Goal: Task Accomplishment & Management: Use online tool/utility

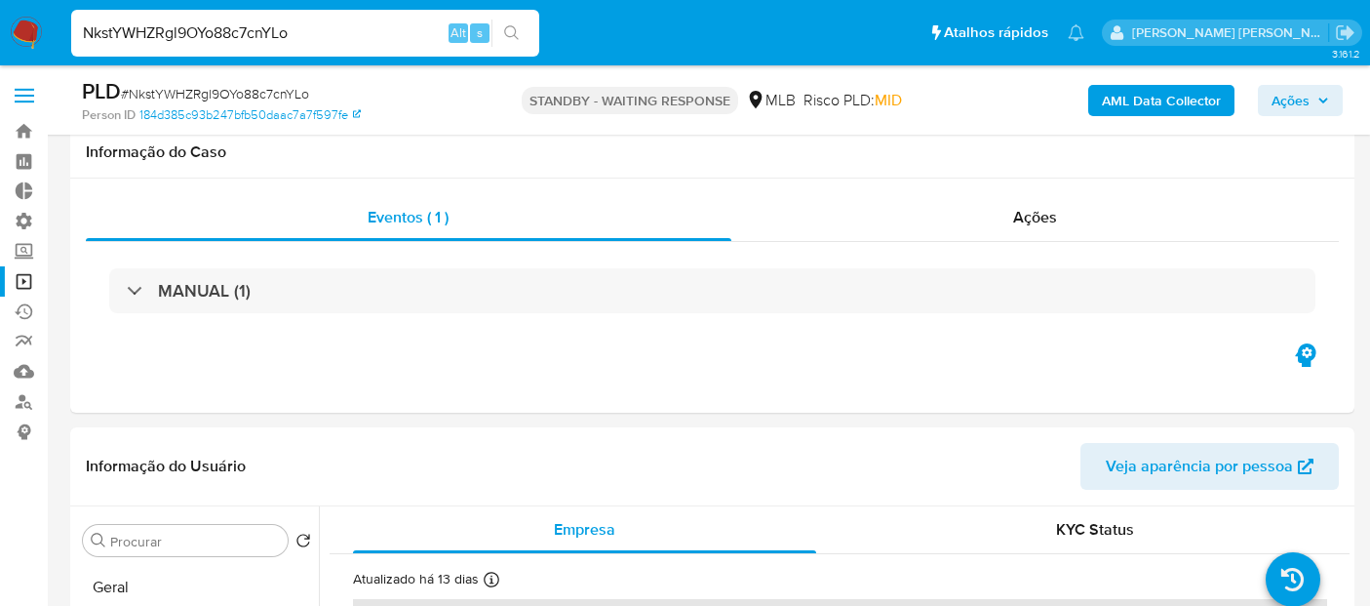
select select "10"
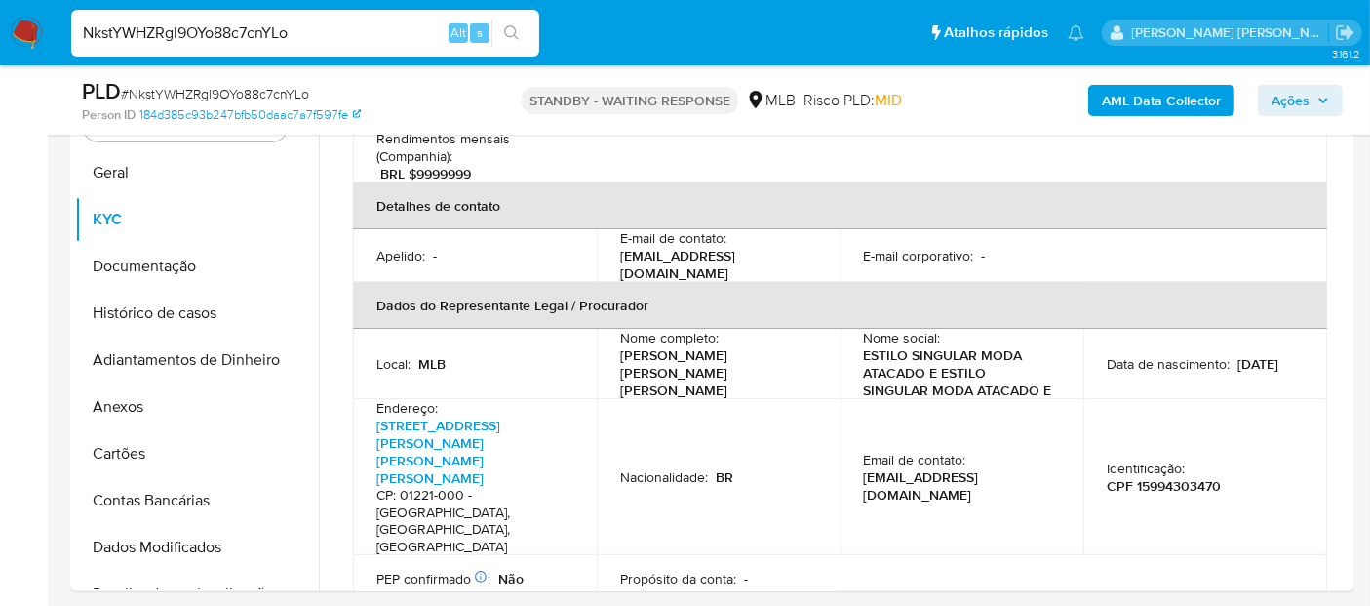
click at [24, 29] on img at bounding box center [26, 33] width 33 height 33
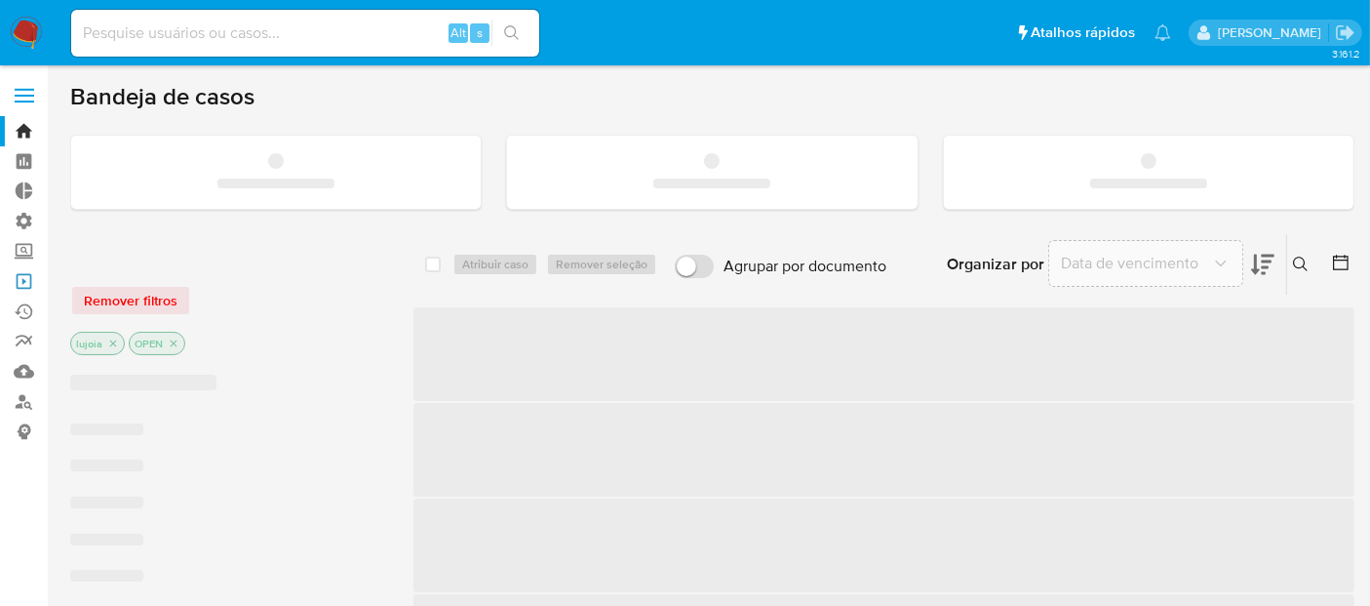
click at [21, 285] on link "Operações em massa" at bounding box center [116, 281] width 232 height 30
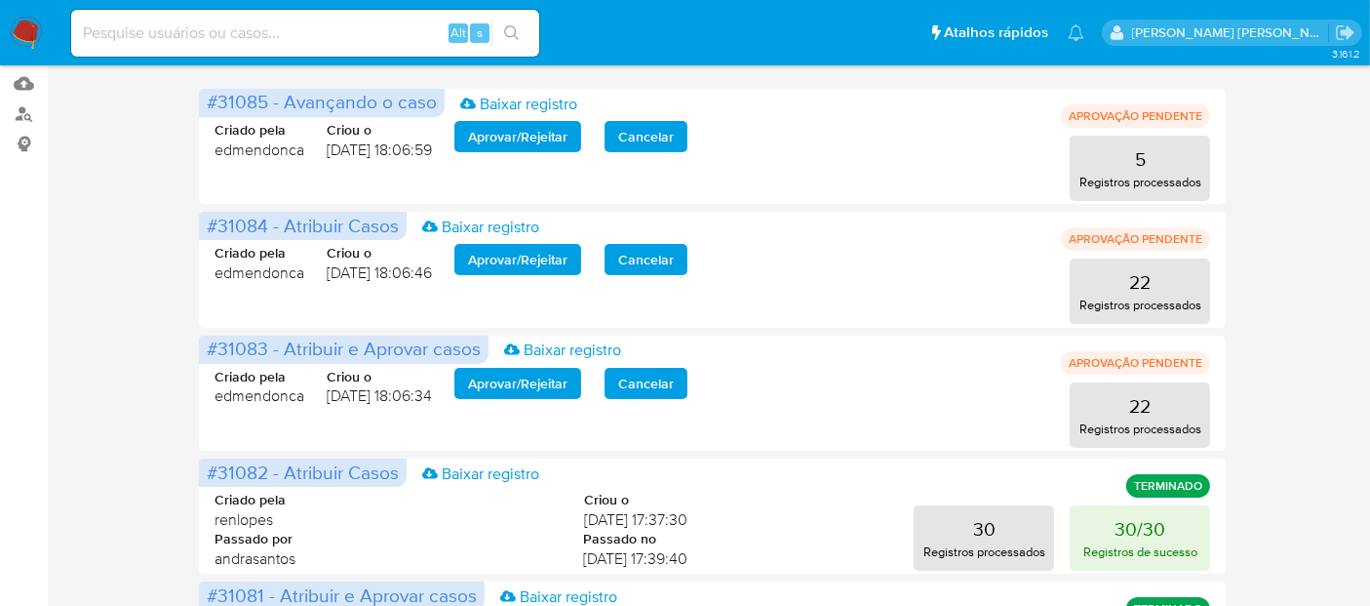
scroll to position [286, 0]
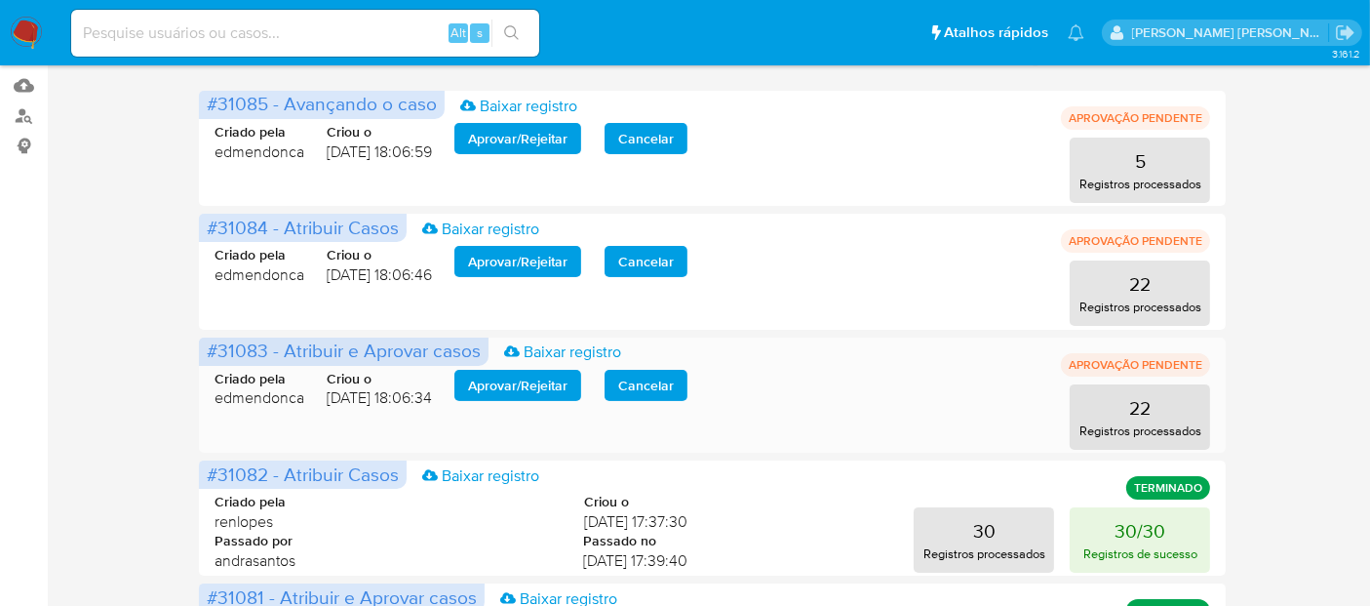
click at [525, 385] on span "Aprovar / Rejeitar" at bounding box center [517, 385] width 99 height 27
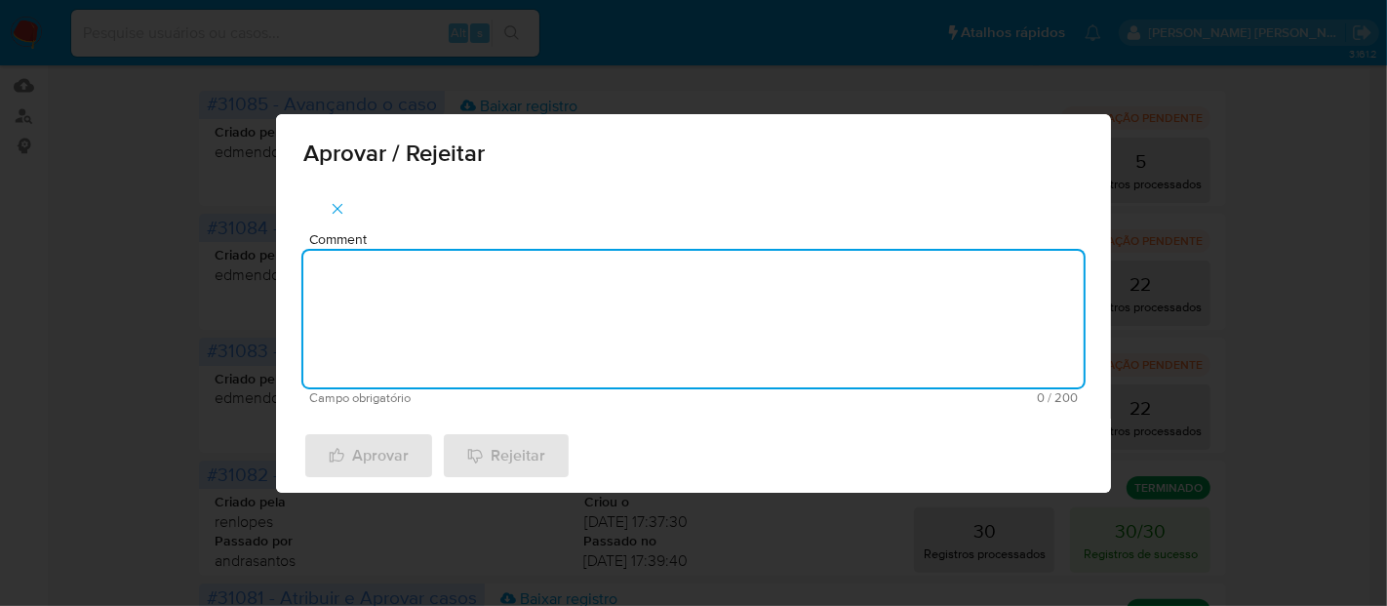
click at [518, 341] on textarea "Comment" at bounding box center [693, 319] width 780 height 137
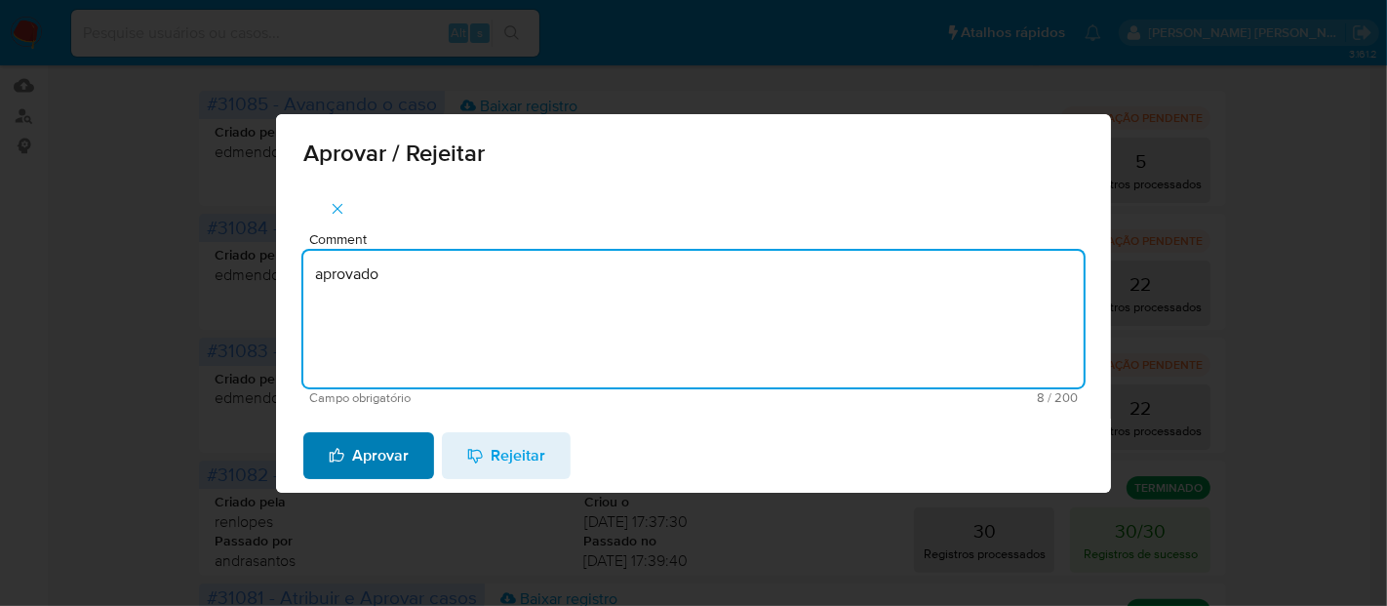
type textarea "aprovado"
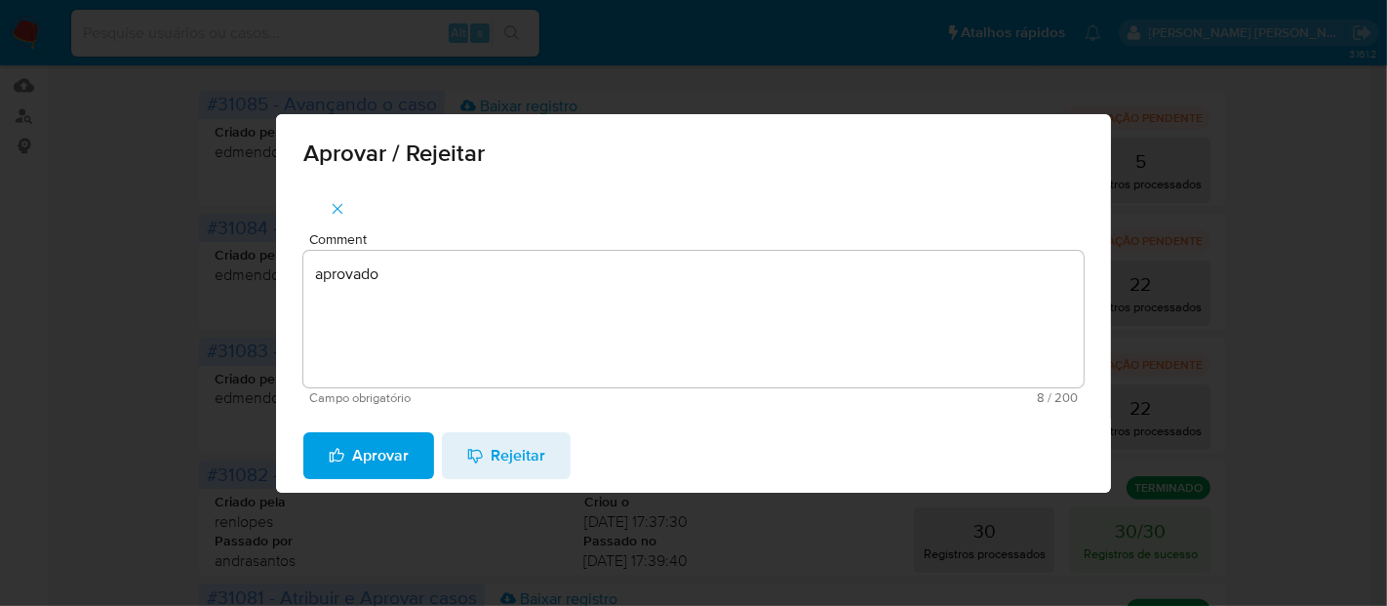
click at [387, 456] on span "Aprovar" at bounding box center [369, 455] width 80 height 43
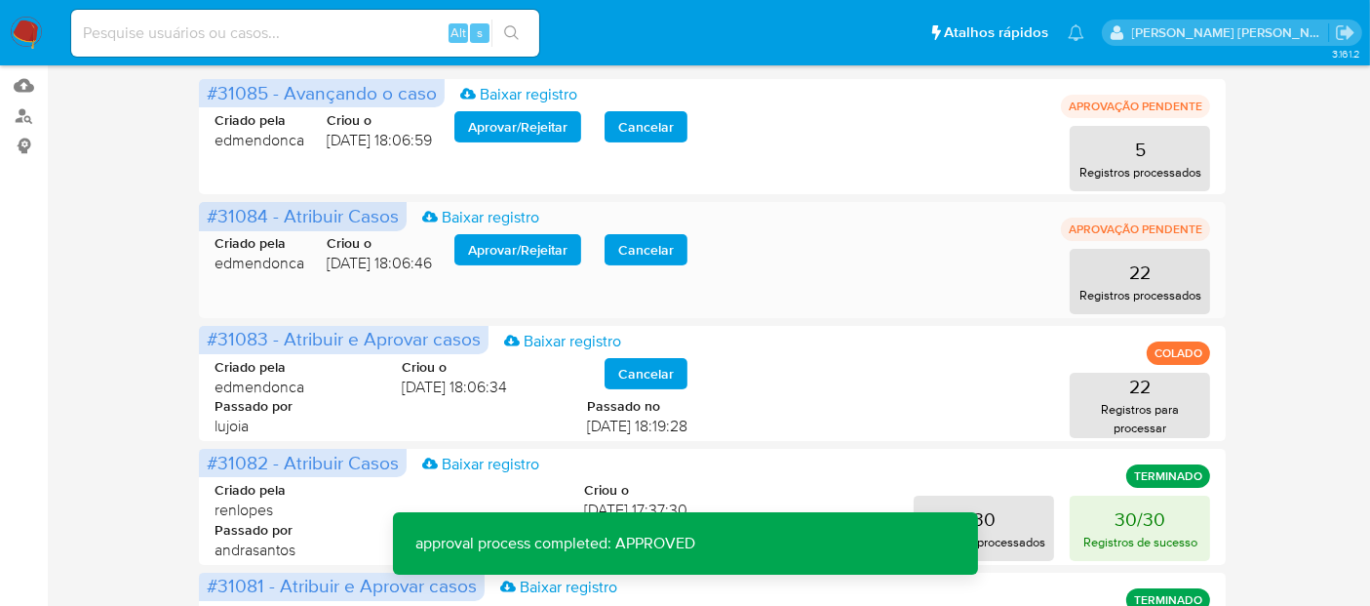
click at [536, 243] on span "Aprovar / Rejeitar" at bounding box center [517, 249] width 99 height 27
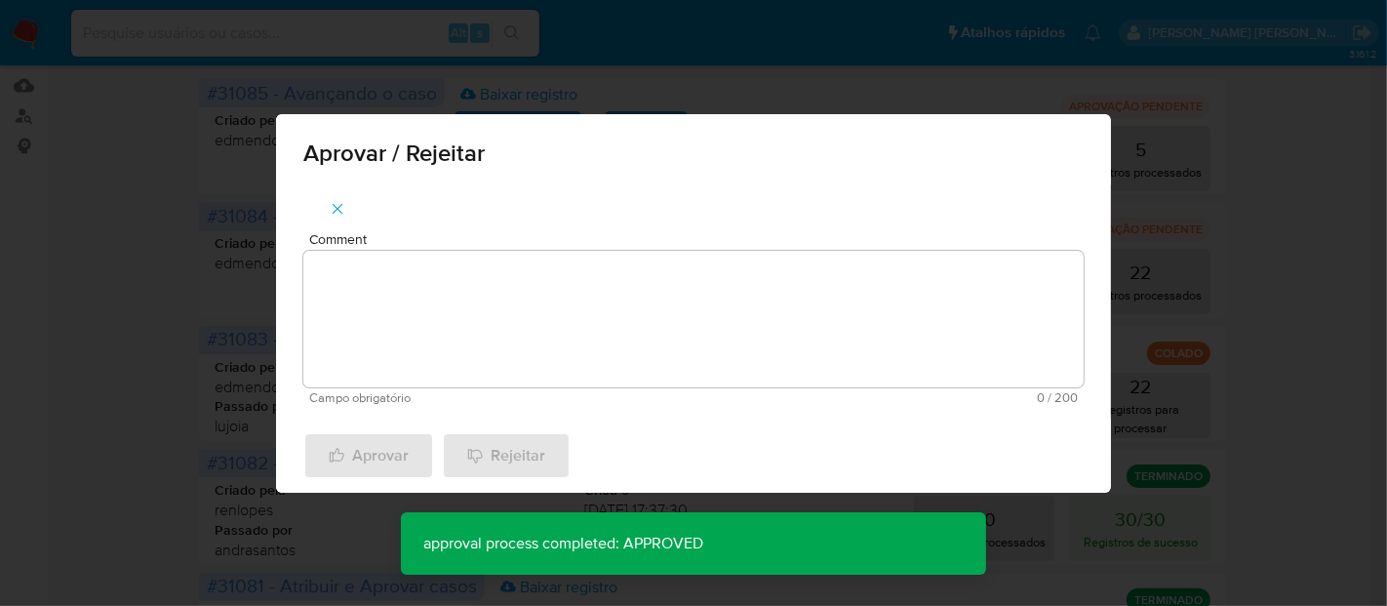
click at [536, 243] on span "Comment" at bounding box center [699, 239] width 780 height 15
click at [536, 251] on textarea "Comment" at bounding box center [693, 319] width 780 height 137
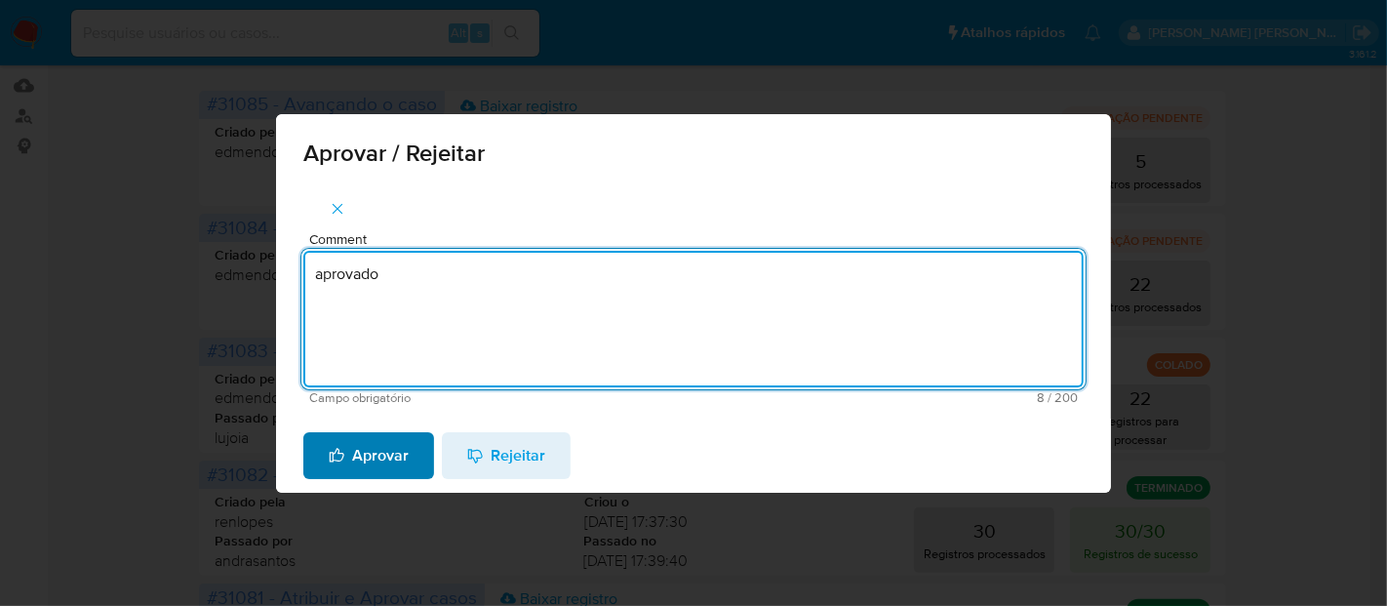
type textarea "aprovado"
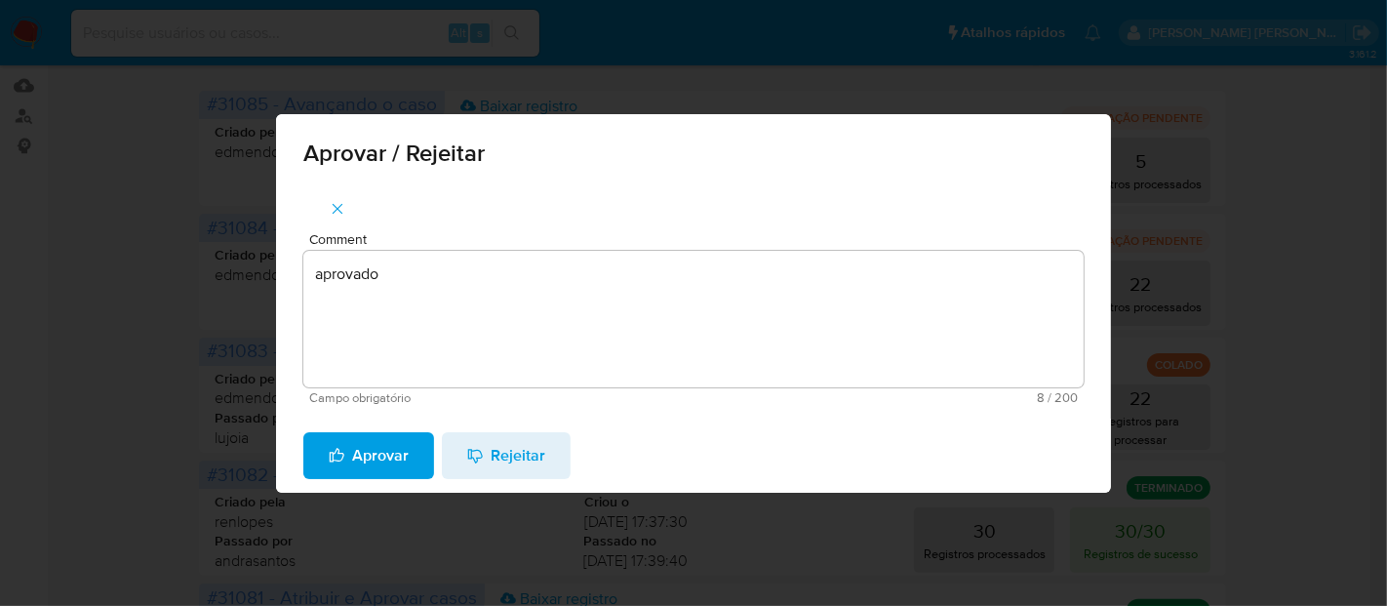
click at [394, 458] on span "Aprovar" at bounding box center [369, 455] width 80 height 43
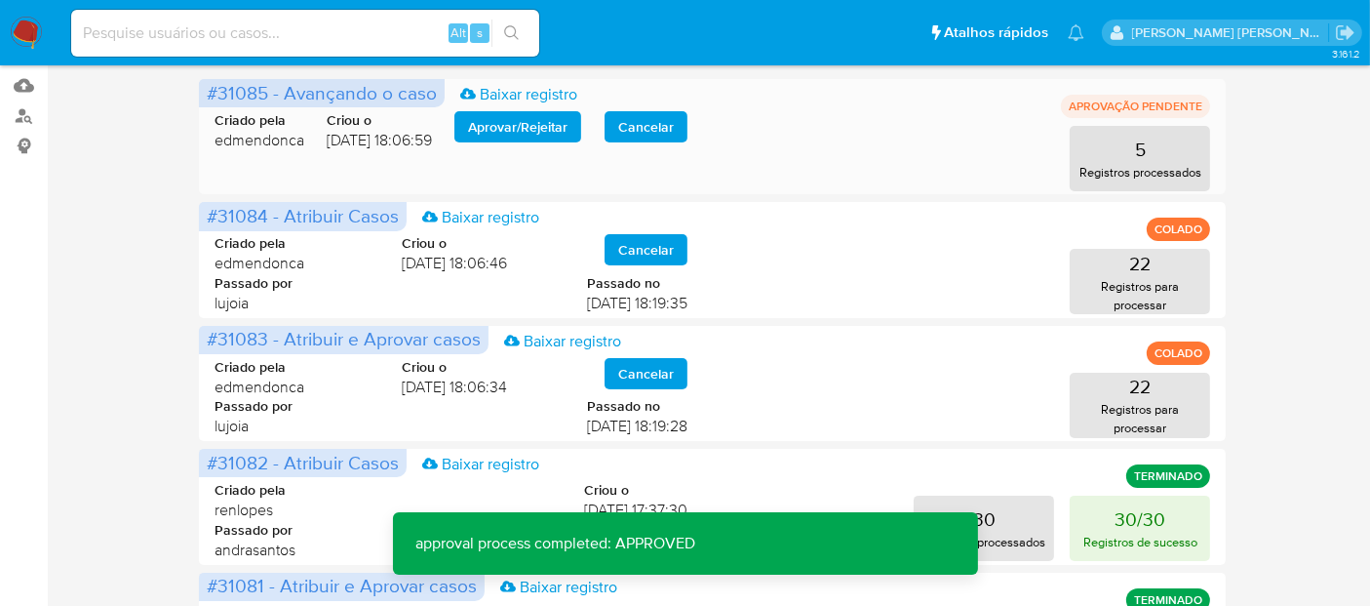
click at [495, 130] on span "Aprovar / Rejeitar" at bounding box center [517, 126] width 99 height 27
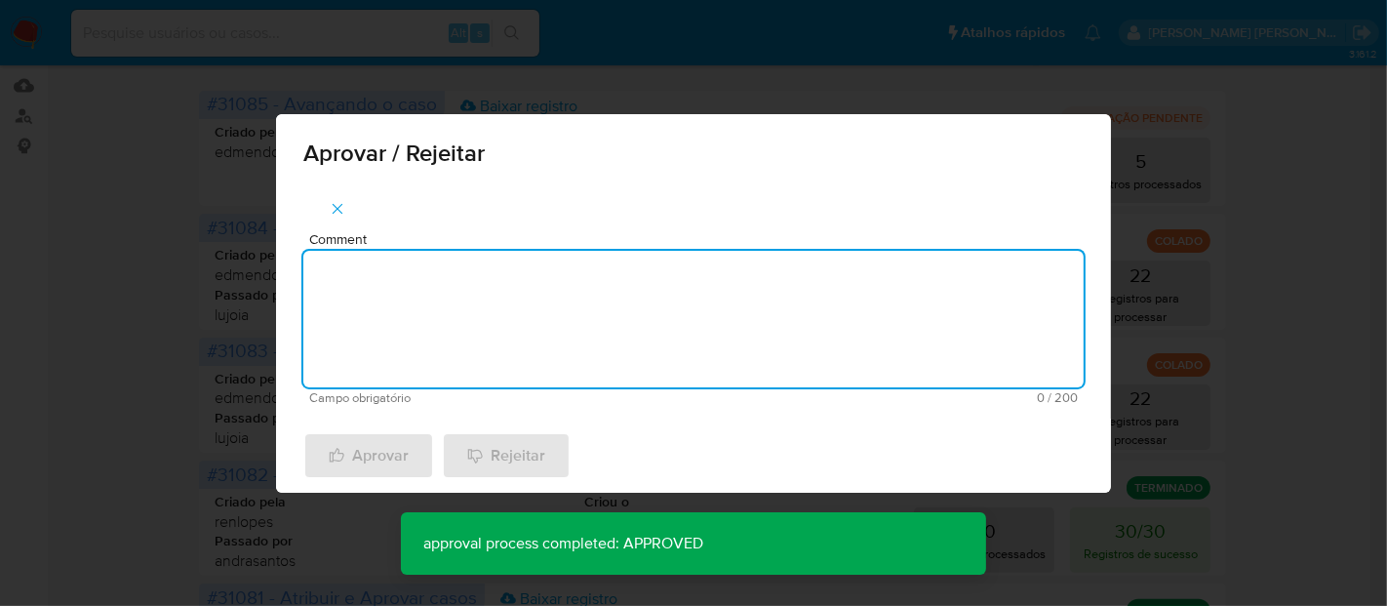
click at [440, 327] on textarea "Comment" at bounding box center [693, 319] width 780 height 137
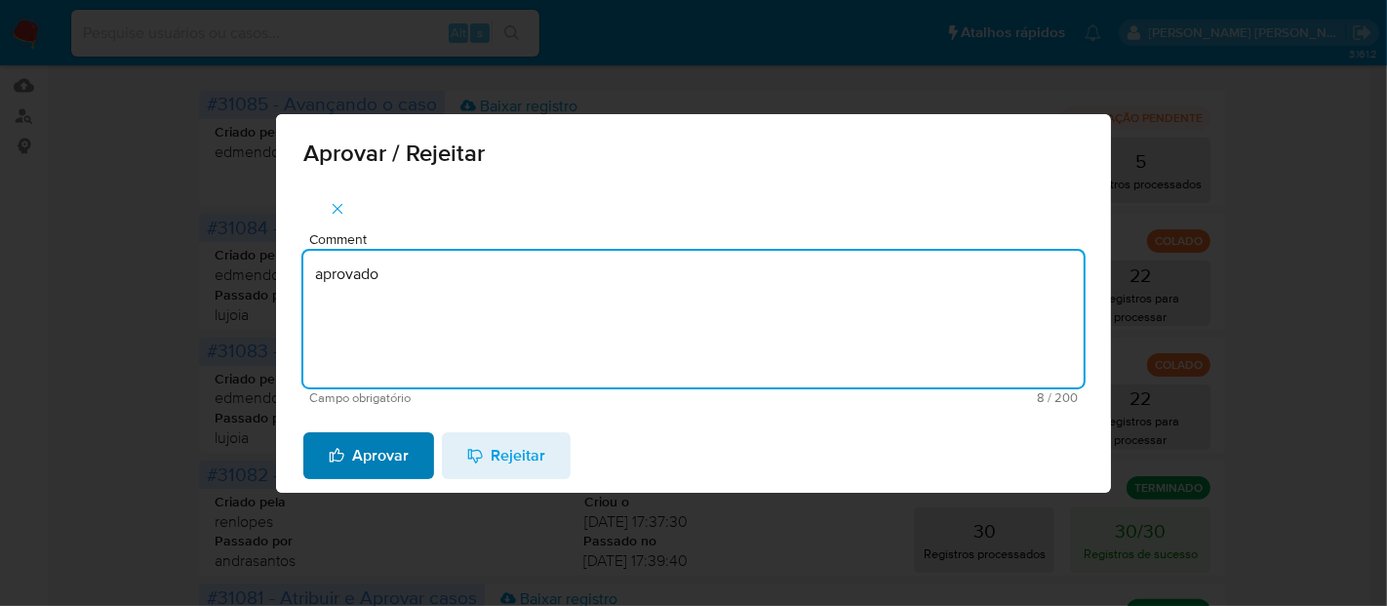
type textarea "aprovado"
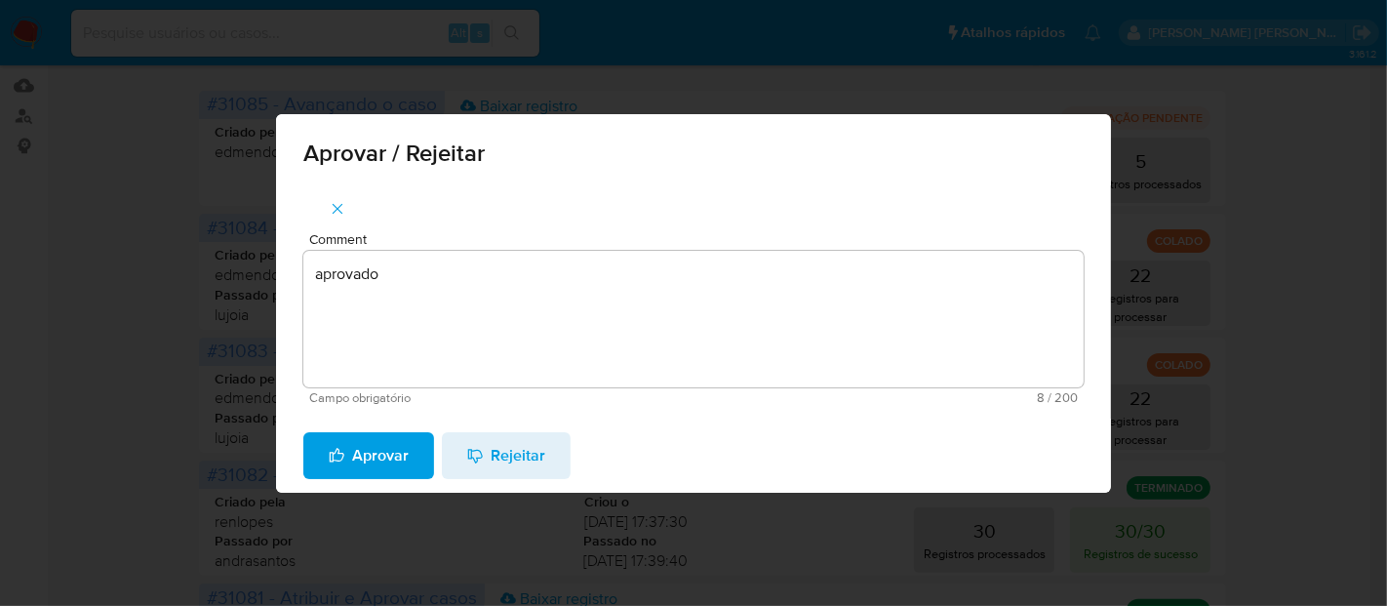
click at [404, 454] on span "Aprovar" at bounding box center [369, 455] width 80 height 43
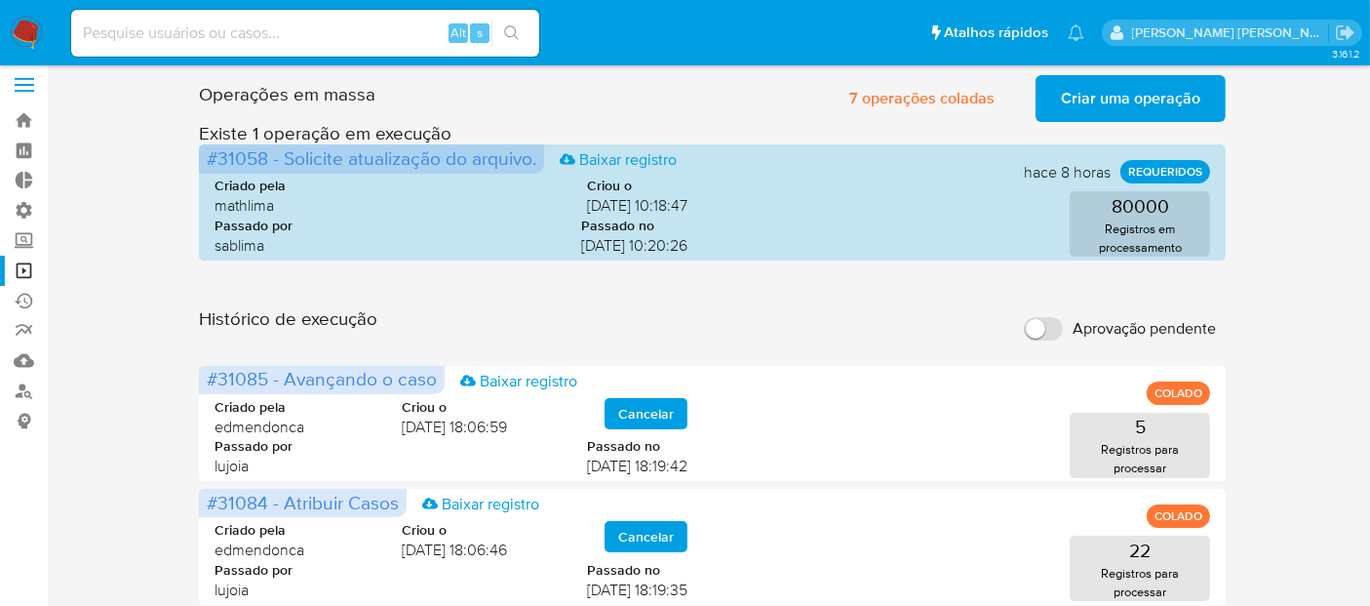
scroll to position [0, 0]
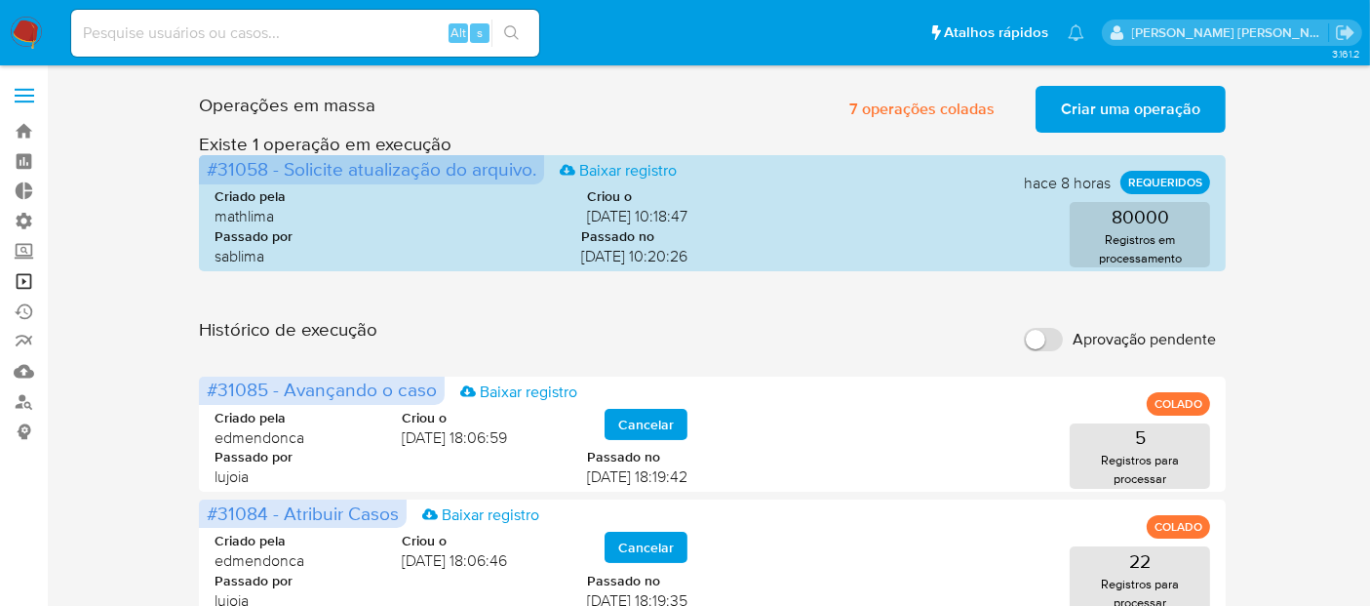
click at [24, 283] on link "Operações em massa" at bounding box center [116, 281] width 232 height 30
click at [1119, 338] on span "Aprovação pendente" at bounding box center [1144, 340] width 143 height 20
click at [1063, 338] on input "Aprovação pendente" at bounding box center [1043, 339] width 39 height 23
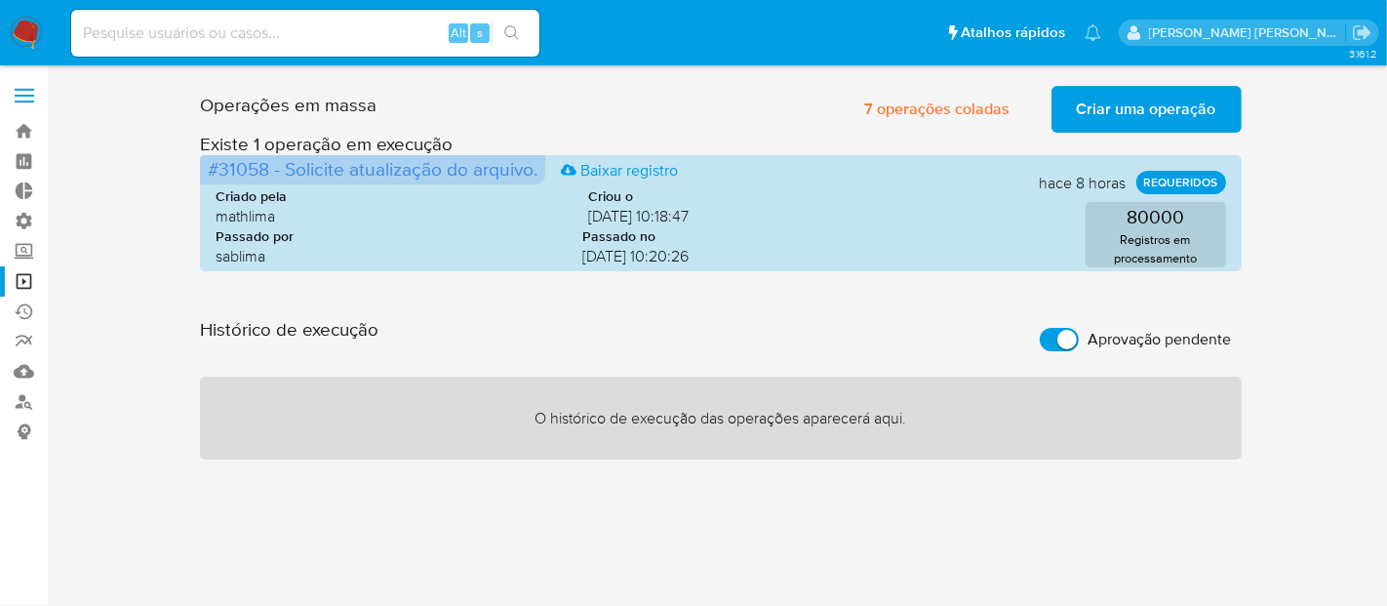
click at [1119, 338] on span "Aprovação pendente" at bounding box center [1159, 340] width 143 height 20
click at [1079, 338] on input "Aprovação pendente" at bounding box center [1059, 339] width 39 height 23
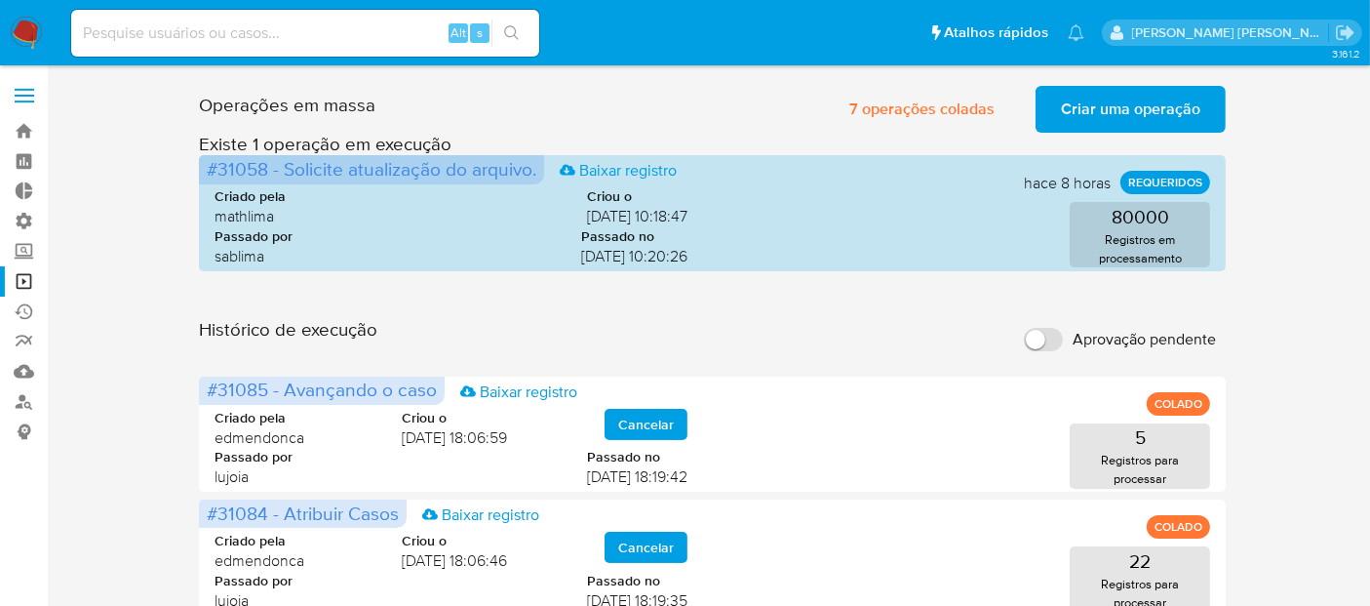
click at [1132, 330] on span "Aprovação pendente" at bounding box center [1144, 340] width 143 height 20
click at [1063, 330] on input "Aprovação pendente" at bounding box center [1043, 339] width 39 height 23
checkbox input "true"
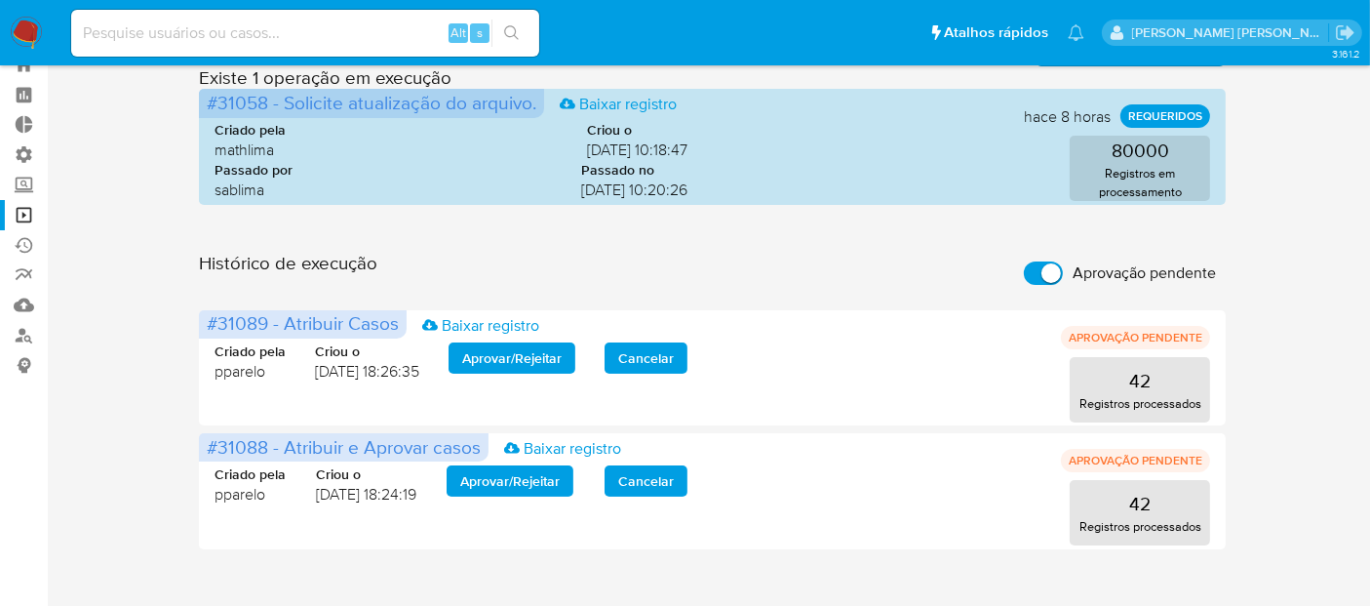
scroll to position [92, 0]
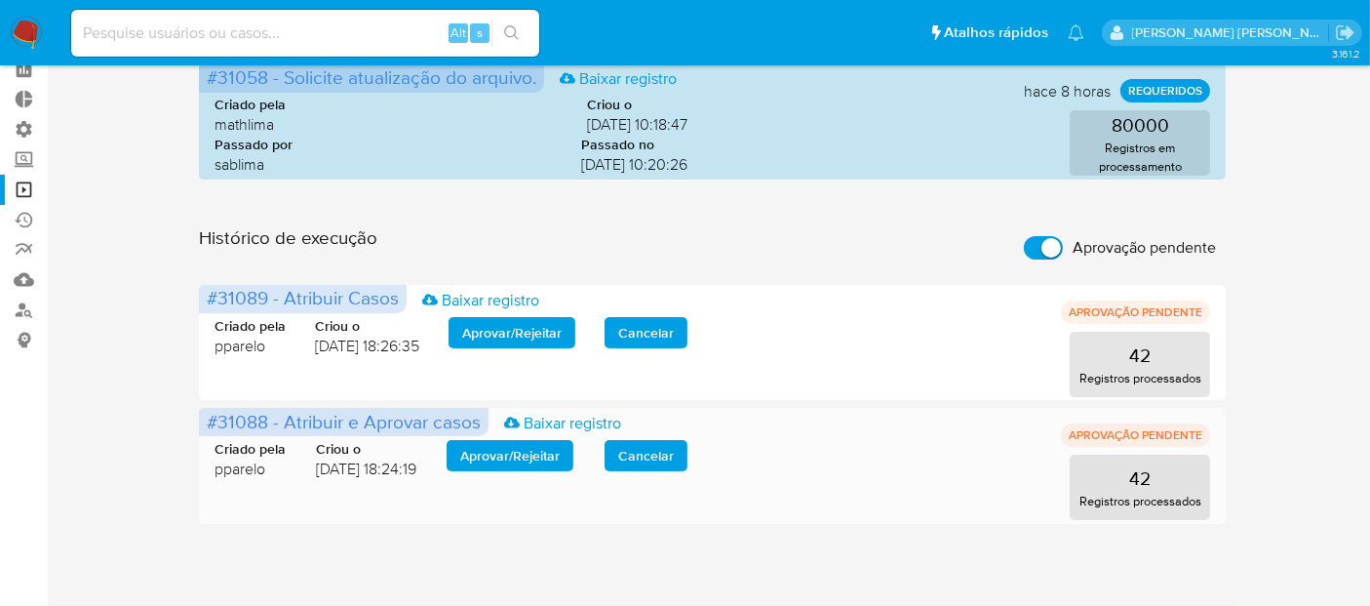
click at [558, 460] on span "Aprovar / Rejeitar" at bounding box center [509, 455] width 99 height 27
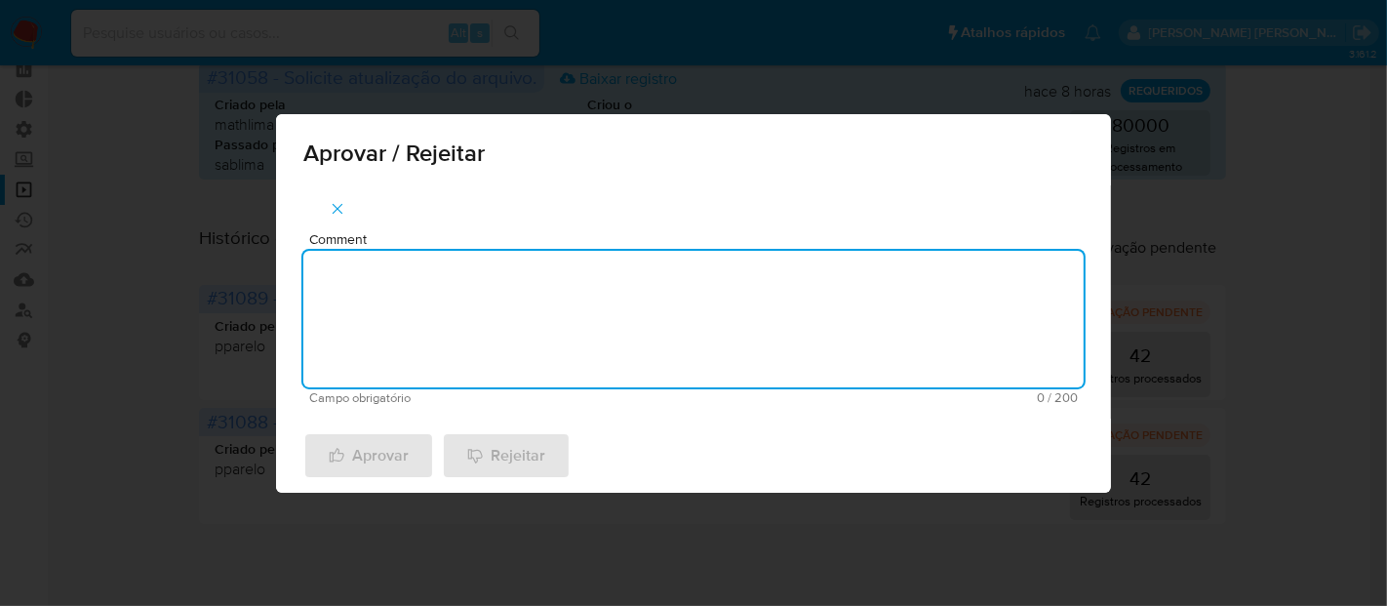
click at [551, 360] on textarea "Comment" at bounding box center [693, 319] width 780 height 137
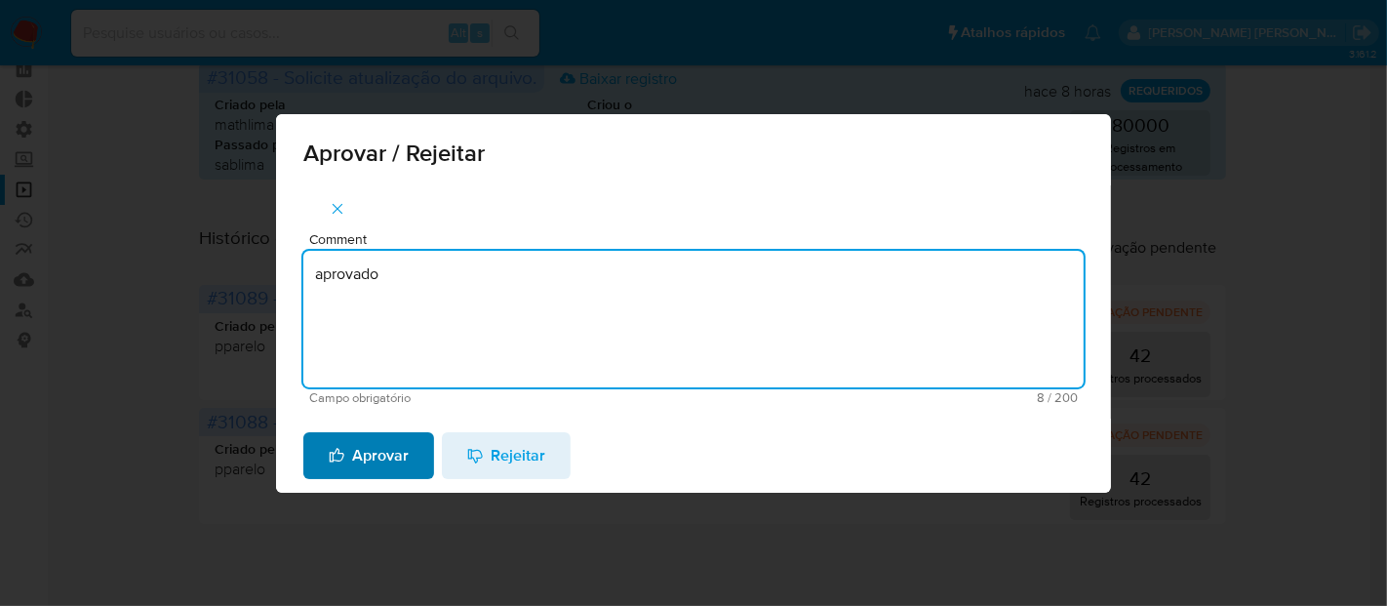
type textarea "aprovado"
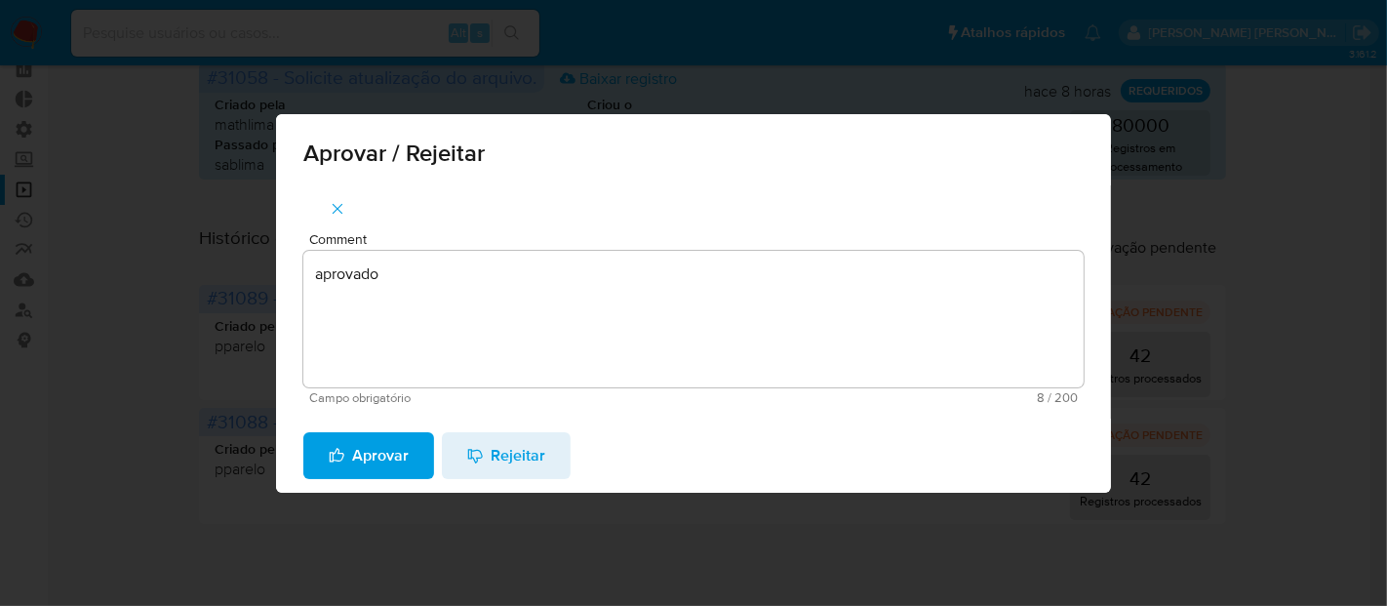
click at [388, 463] on span "Aprovar" at bounding box center [369, 455] width 80 height 43
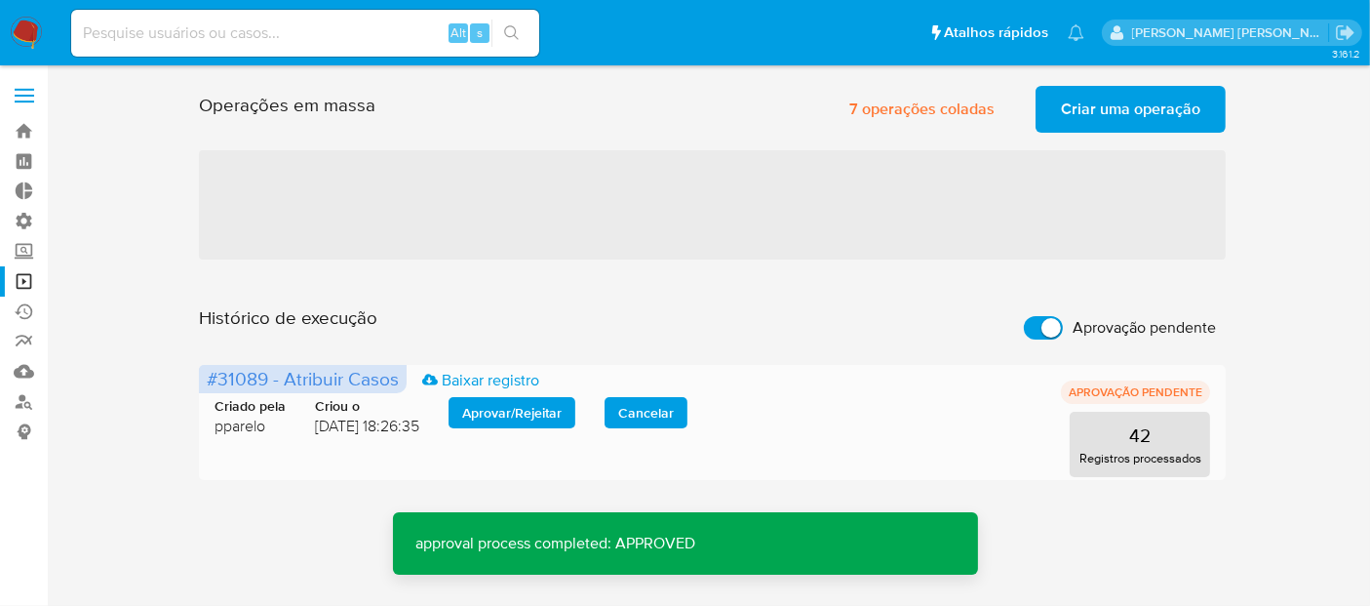
scroll to position [0, 0]
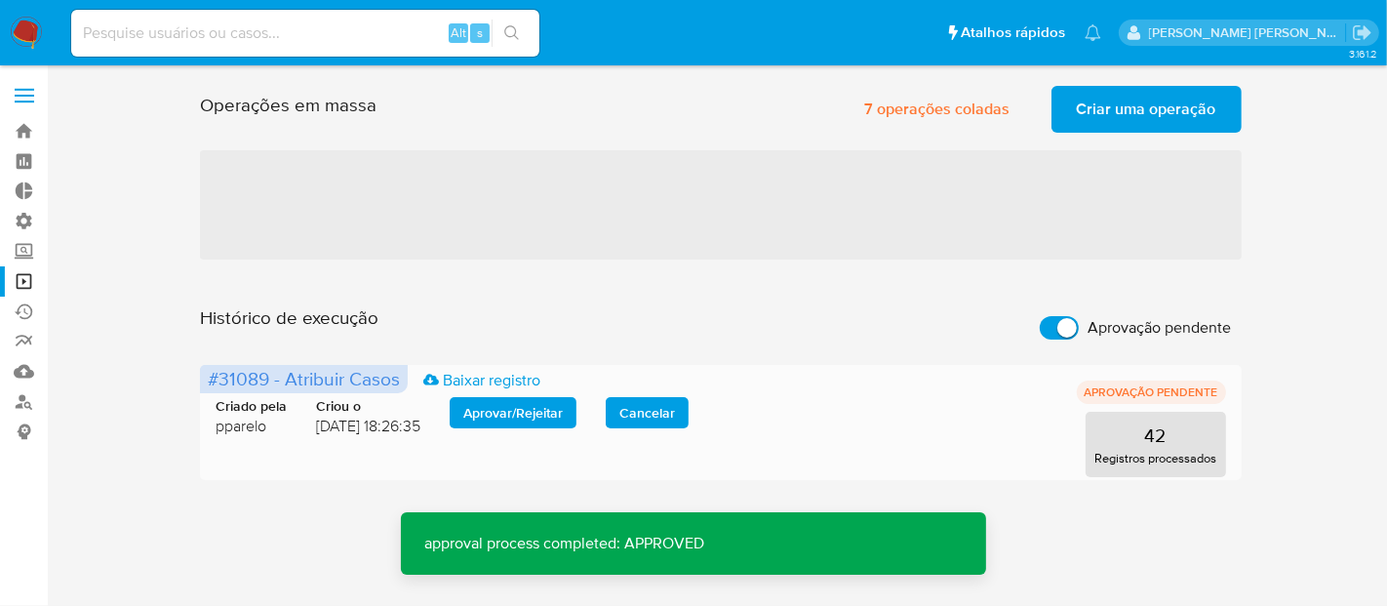
click at [542, 413] on span "Aprovar / Rejeitar" at bounding box center [512, 412] width 99 height 27
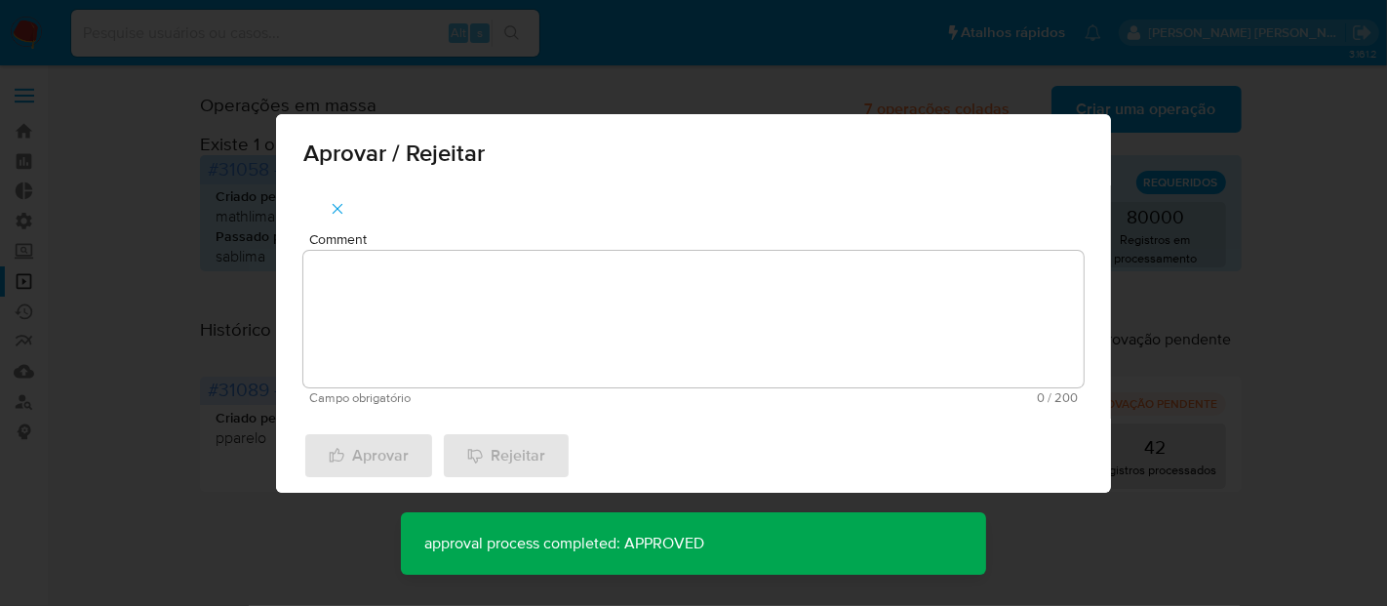
click at [550, 315] on textarea "Comment" at bounding box center [693, 319] width 780 height 137
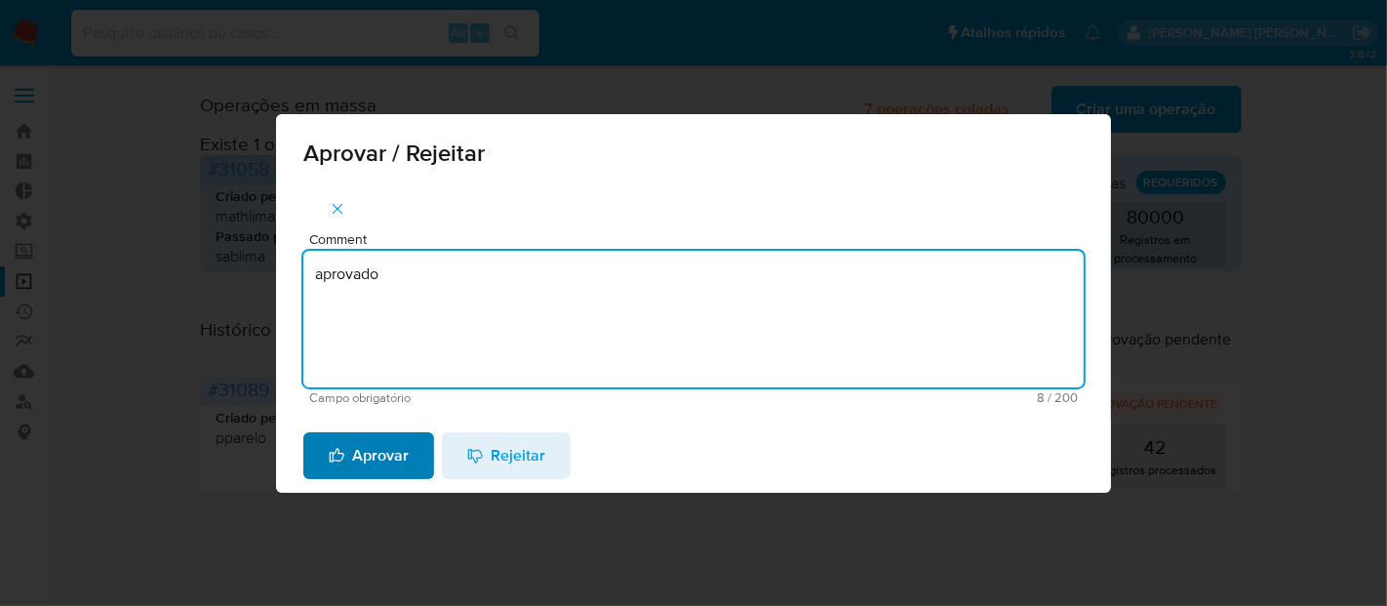
type textarea "aprovado"
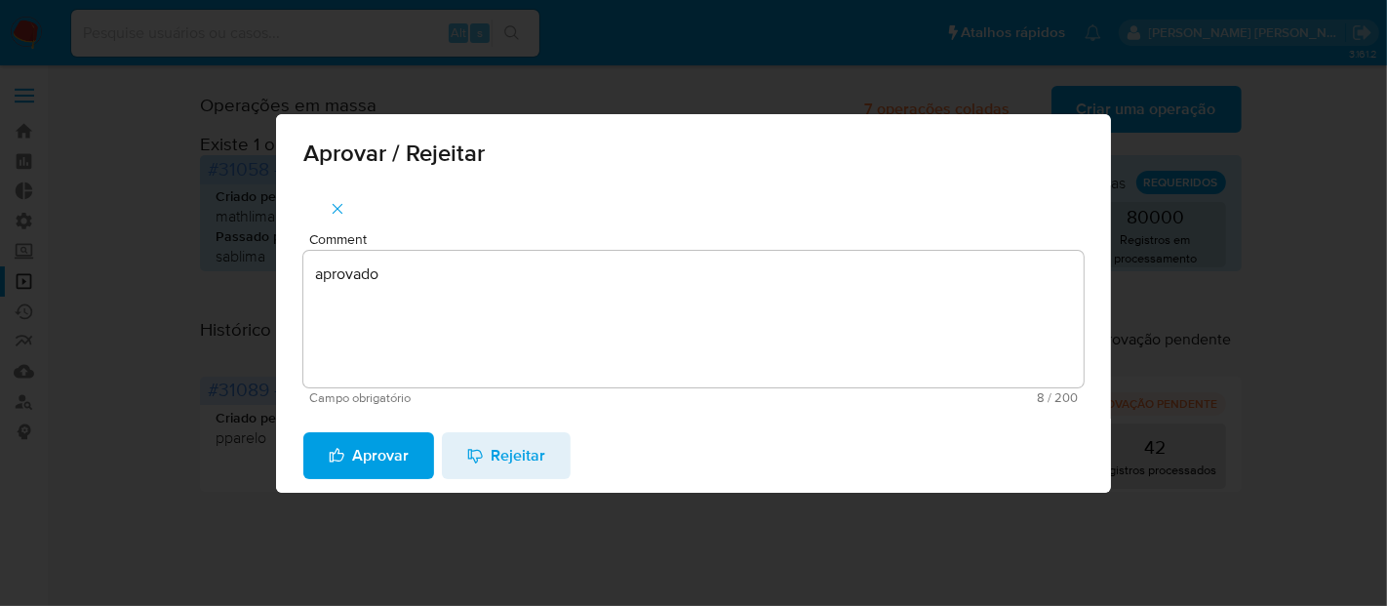
click at [402, 447] on span "Aprovar" at bounding box center [369, 455] width 80 height 43
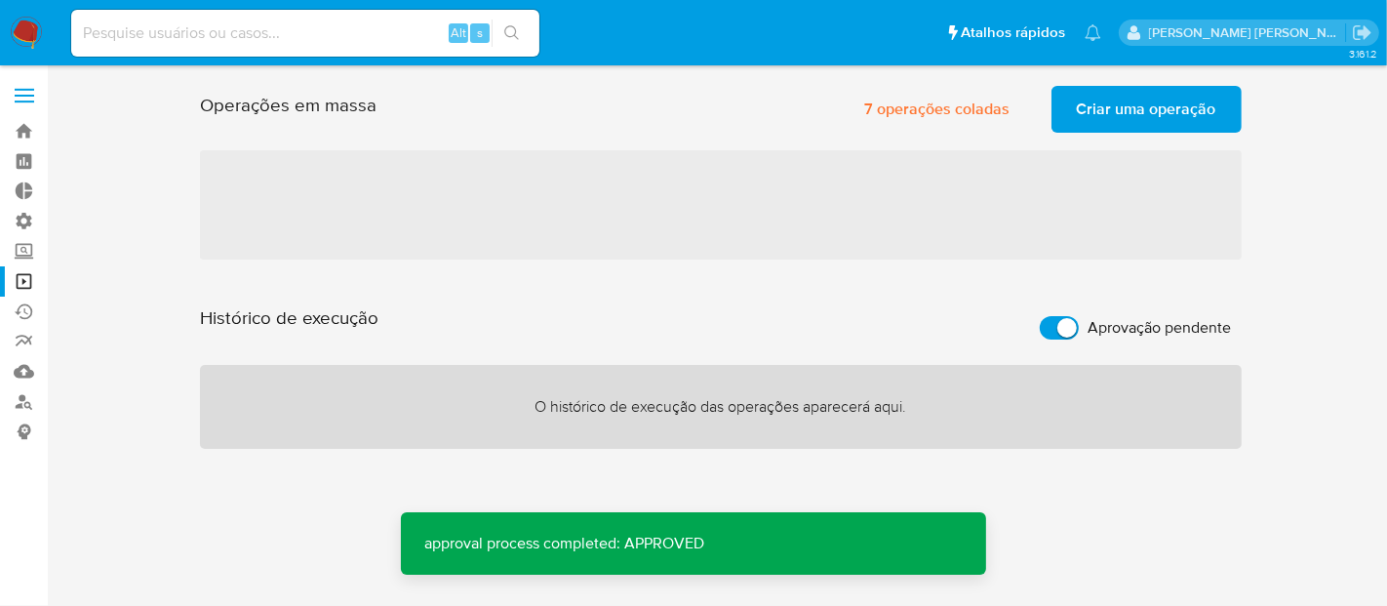
click at [1105, 322] on span "Aprovação pendente" at bounding box center [1159, 328] width 143 height 20
click at [1079, 322] on input "Aprovação pendente" at bounding box center [1059, 327] width 39 height 23
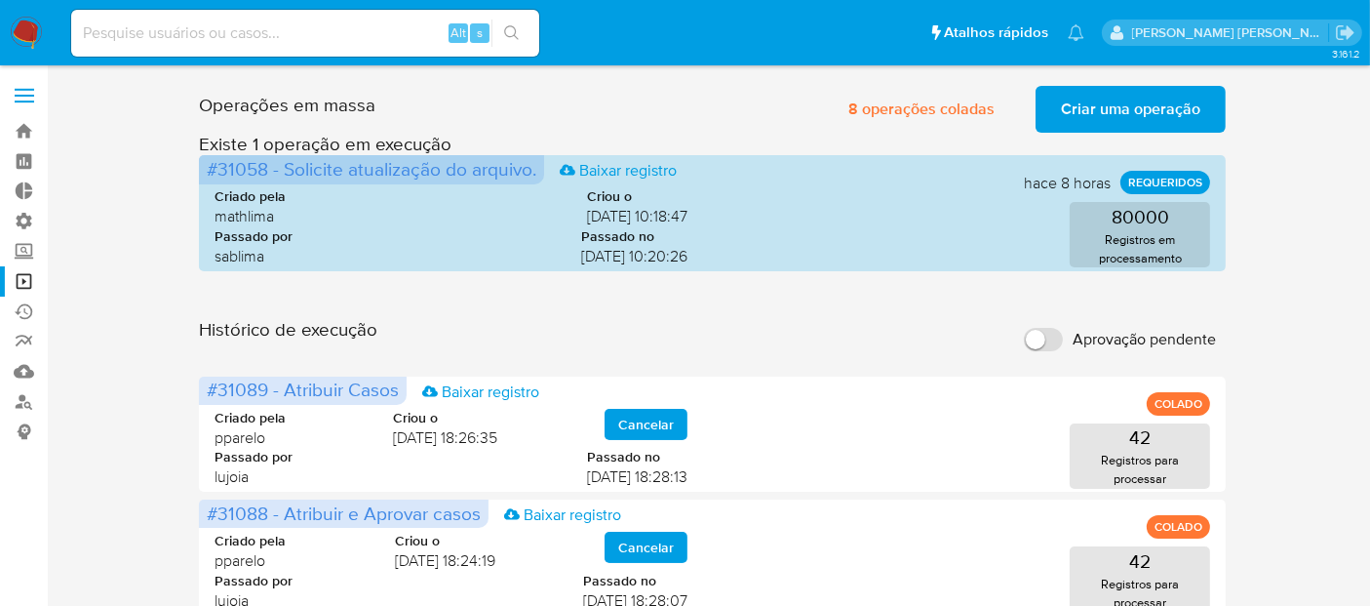
click at [1138, 348] on span "Aprovação pendente" at bounding box center [1144, 340] width 143 height 20
click at [1063, 348] on input "Aprovação pendente" at bounding box center [1043, 339] width 39 height 23
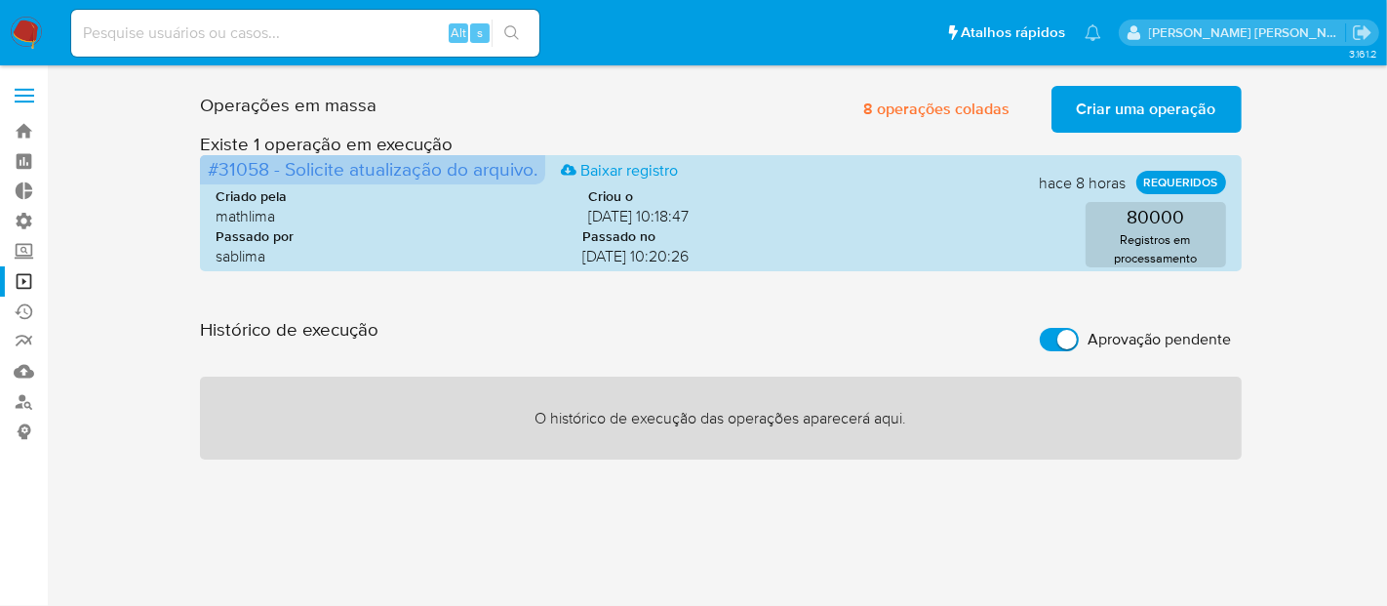
click at [1138, 348] on span "Aprovação pendente" at bounding box center [1159, 340] width 143 height 20
click at [1079, 348] on input "Aprovação pendente" at bounding box center [1059, 339] width 39 height 23
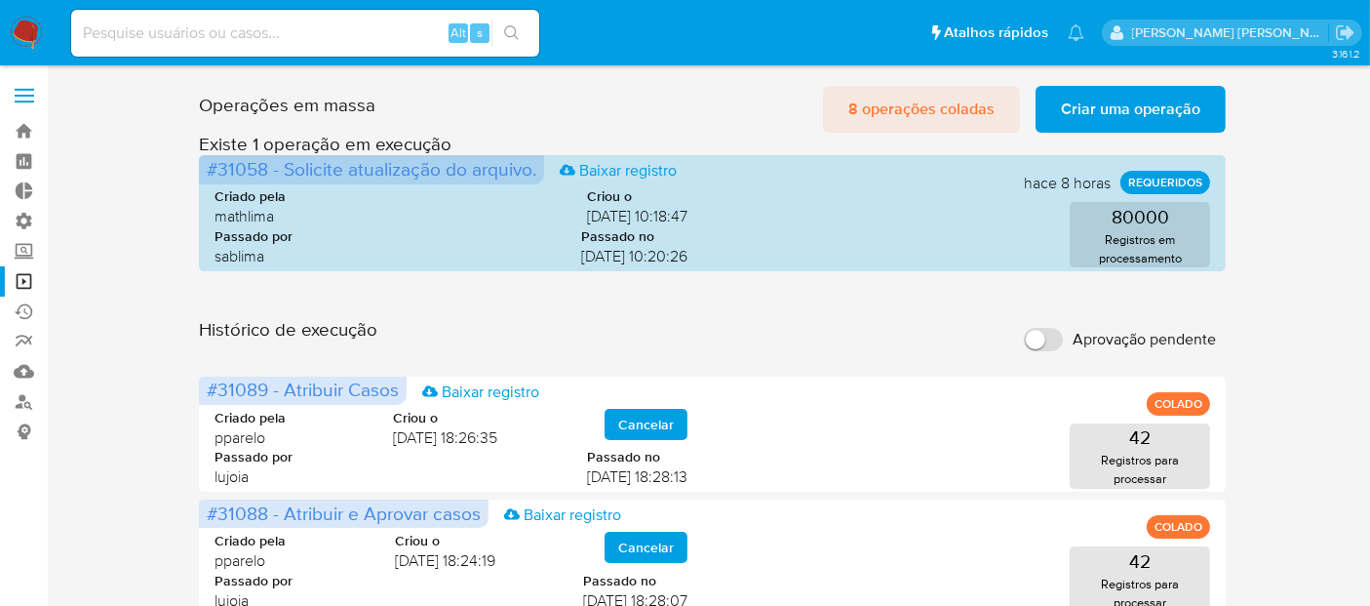
click at [956, 107] on span "8 operações coladas" at bounding box center [921, 109] width 146 height 43
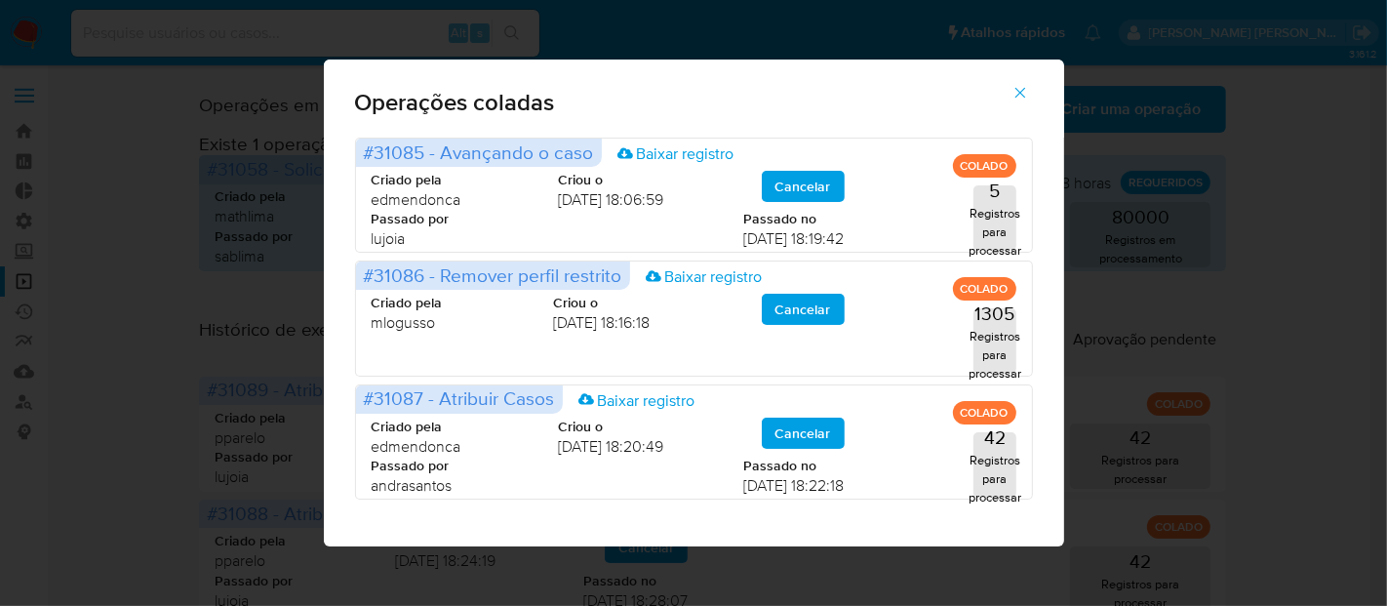
click at [1016, 92] on icon "button" at bounding box center [1020, 93] width 18 height 18
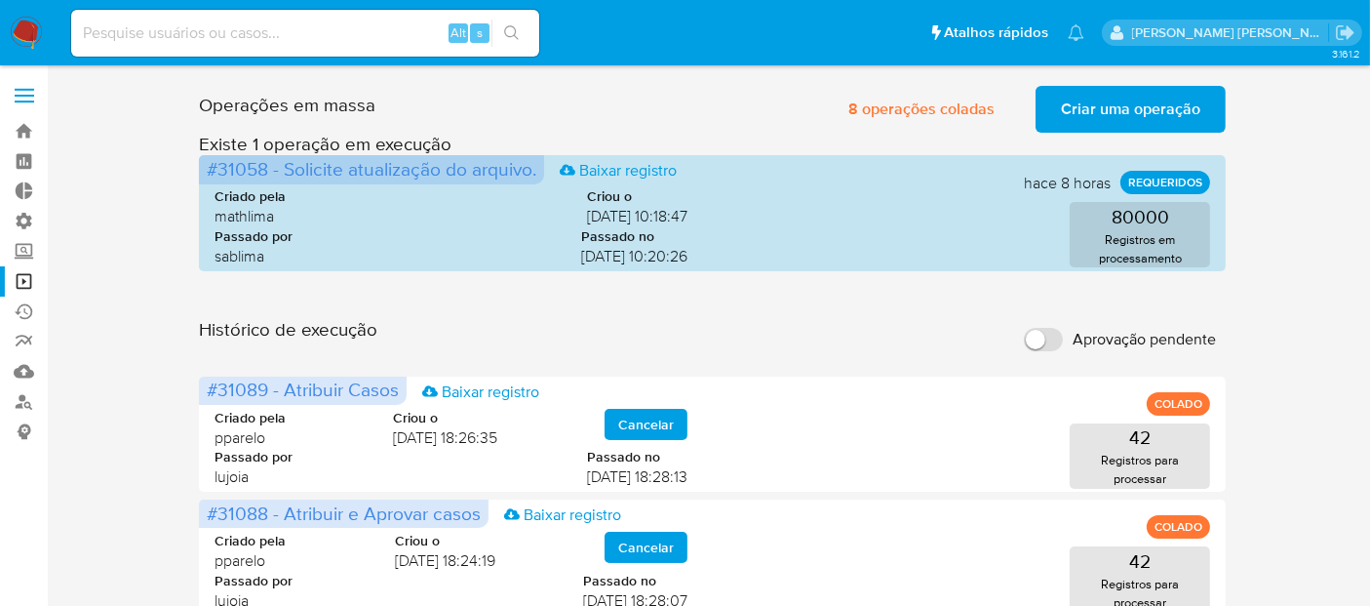
click at [1158, 335] on span "Aprovação pendente" at bounding box center [1144, 340] width 143 height 20
click at [1063, 335] on input "Aprovação pendente" at bounding box center [1043, 339] width 39 height 23
checkbox input "true"
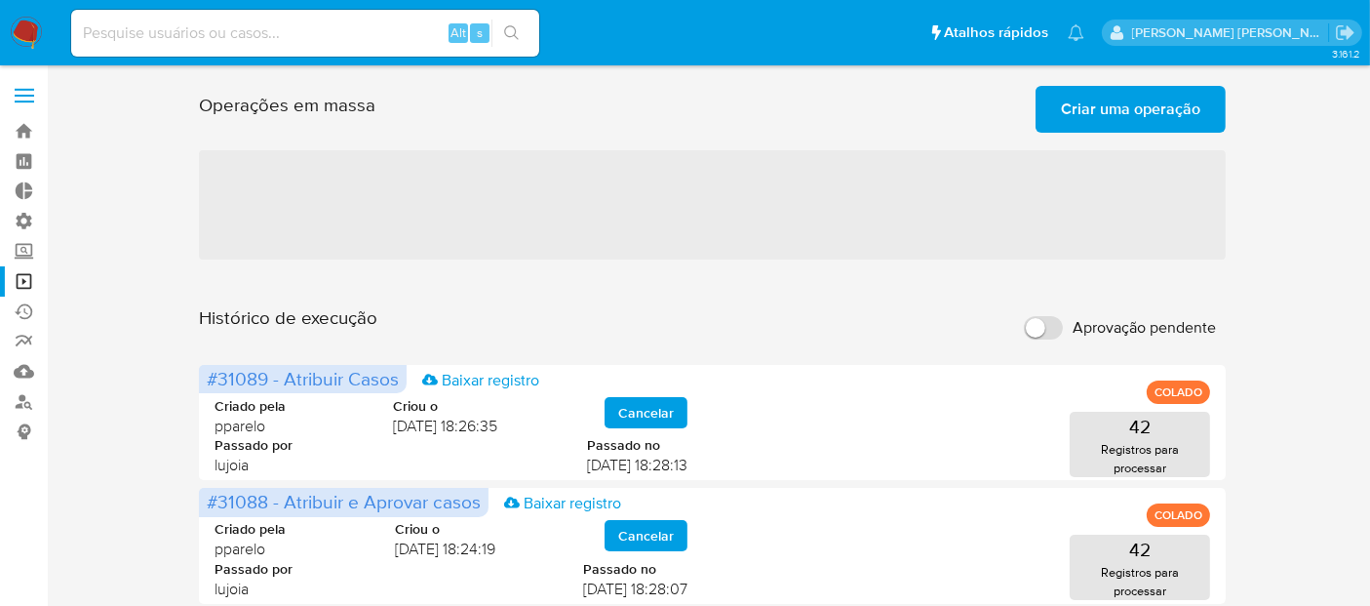
click at [1100, 330] on span "Aprovação pendente" at bounding box center [1144, 328] width 143 height 20
click at [1063, 330] on input "Aprovação pendente" at bounding box center [1043, 327] width 39 height 23
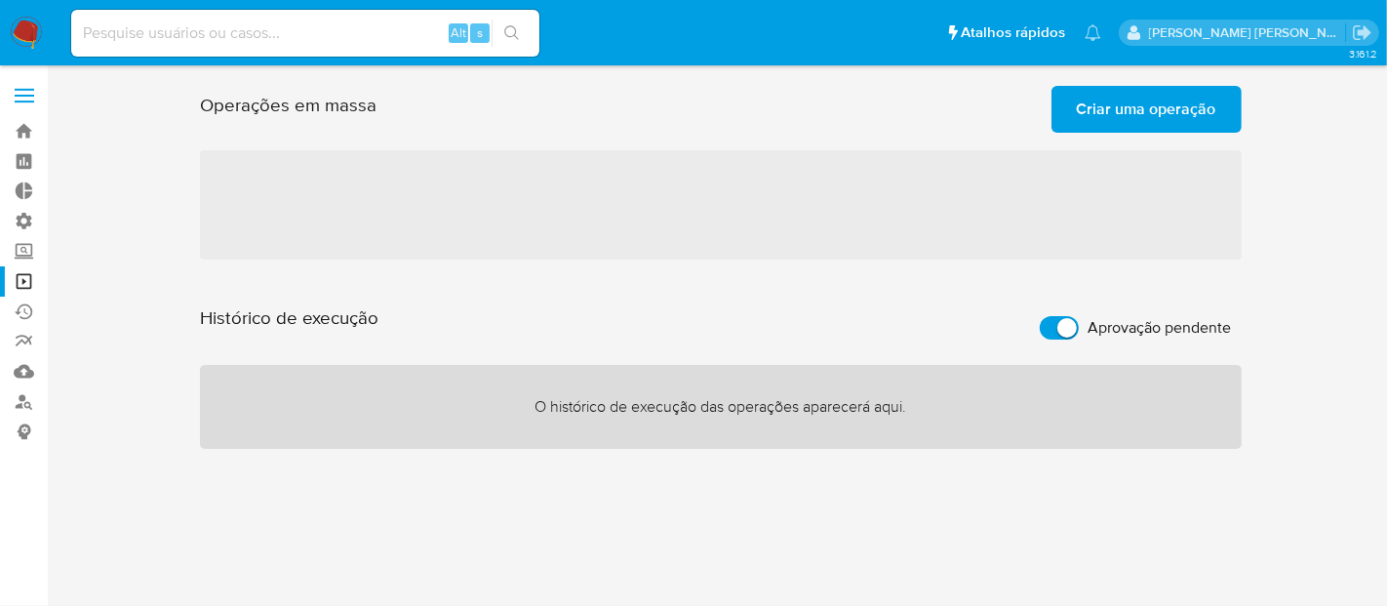
click at [1100, 330] on span "Aprovação pendente" at bounding box center [1159, 328] width 143 height 20
click at [1079, 330] on input "Aprovação pendente" at bounding box center [1059, 327] width 39 height 23
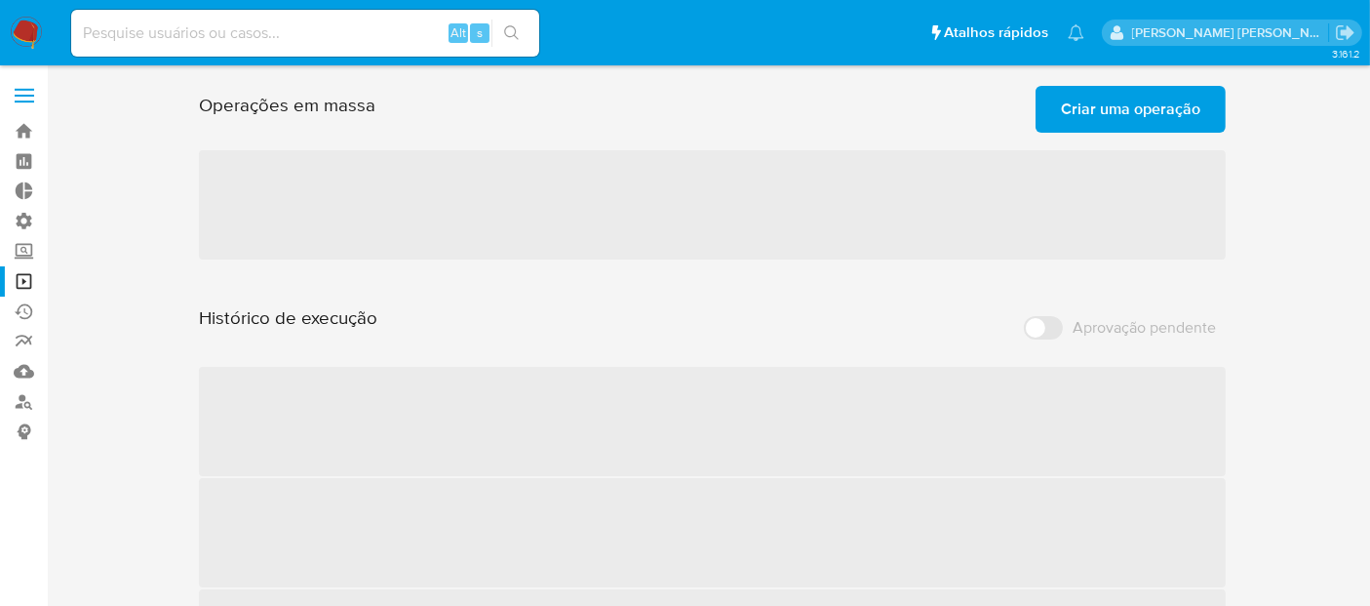
click at [1100, 330] on span "Aprovação pendente" at bounding box center [1144, 328] width 143 height 20
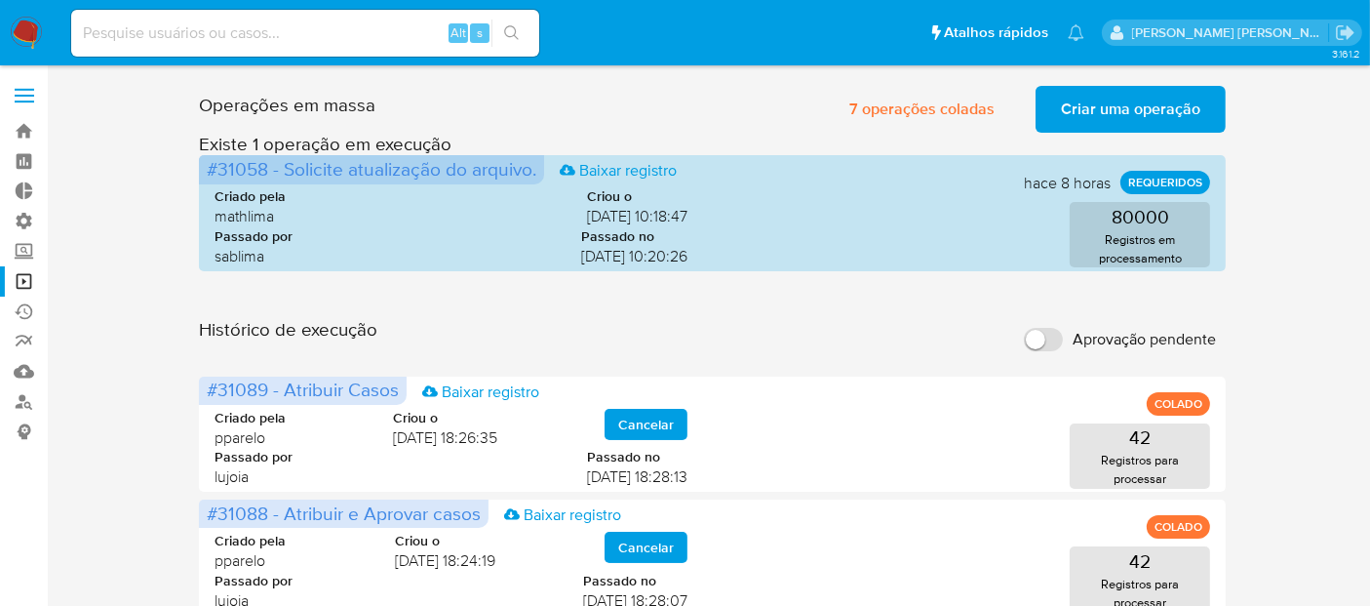
click at [1058, 341] on input "Aprovação pendente" at bounding box center [1043, 339] width 39 height 23
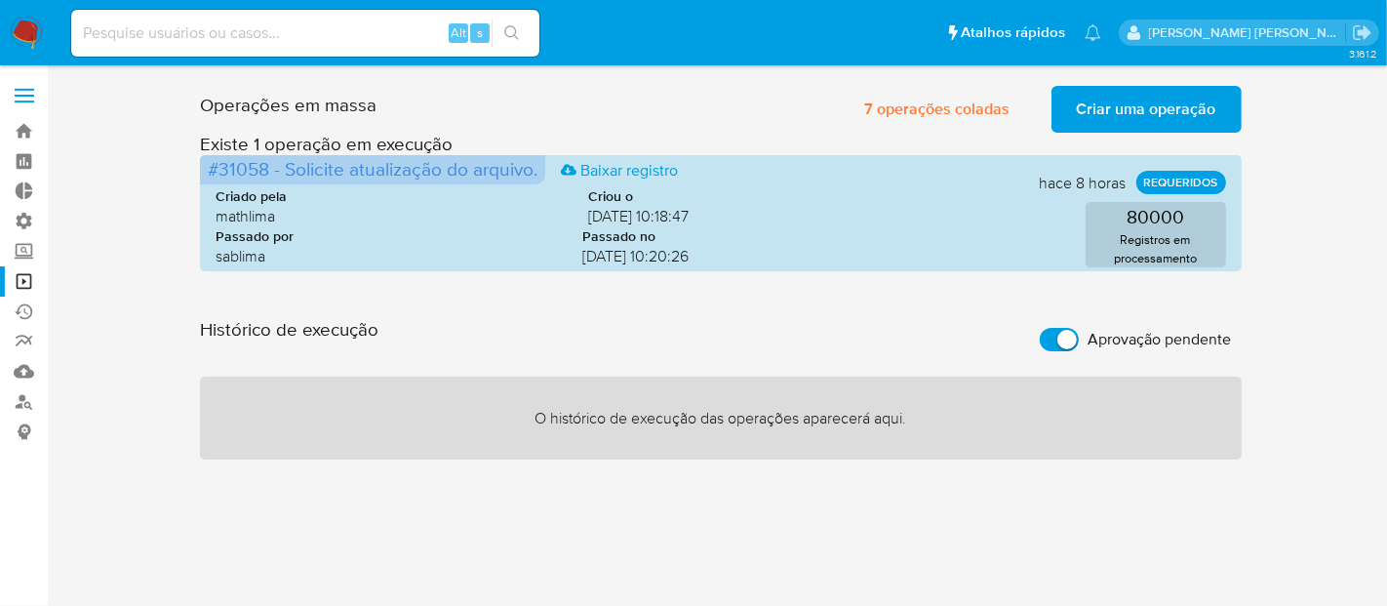
click at [1058, 341] on input "Aprovação pendente" at bounding box center [1059, 339] width 39 height 23
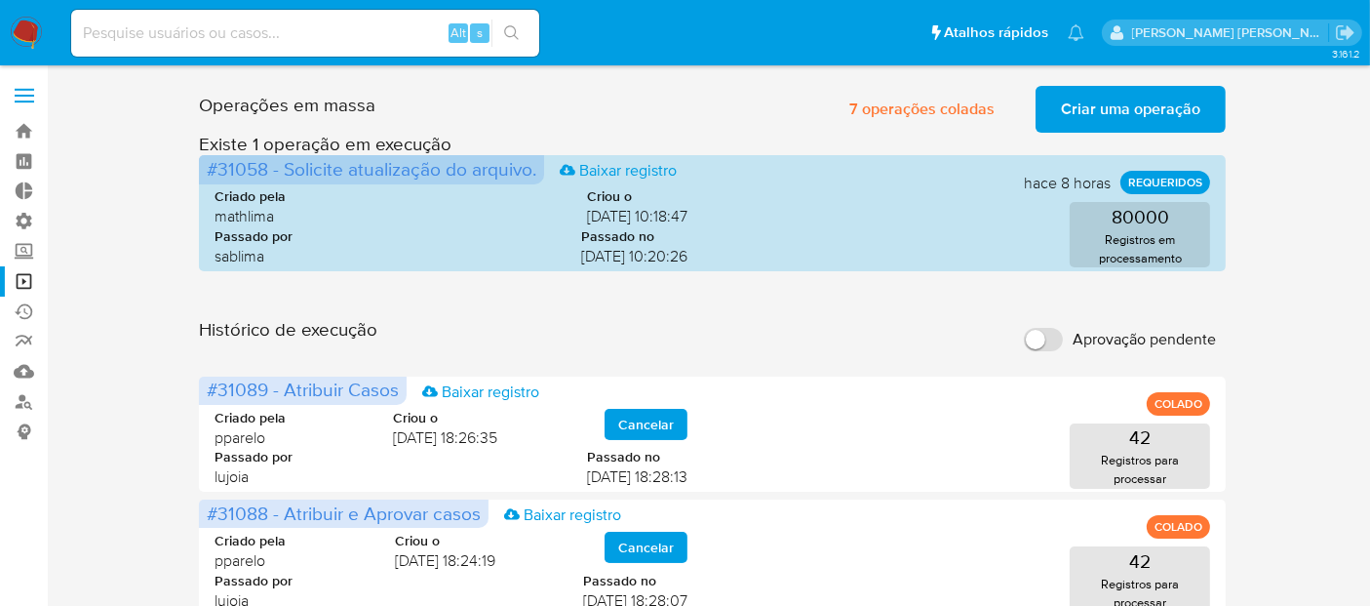
click at [1159, 332] on span "Aprovação pendente" at bounding box center [1144, 340] width 143 height 20
click at [1063, 332] on input "Aprovação pendente" at bounding box center [1043, 339] width 39 height 23
checkbox input "true"
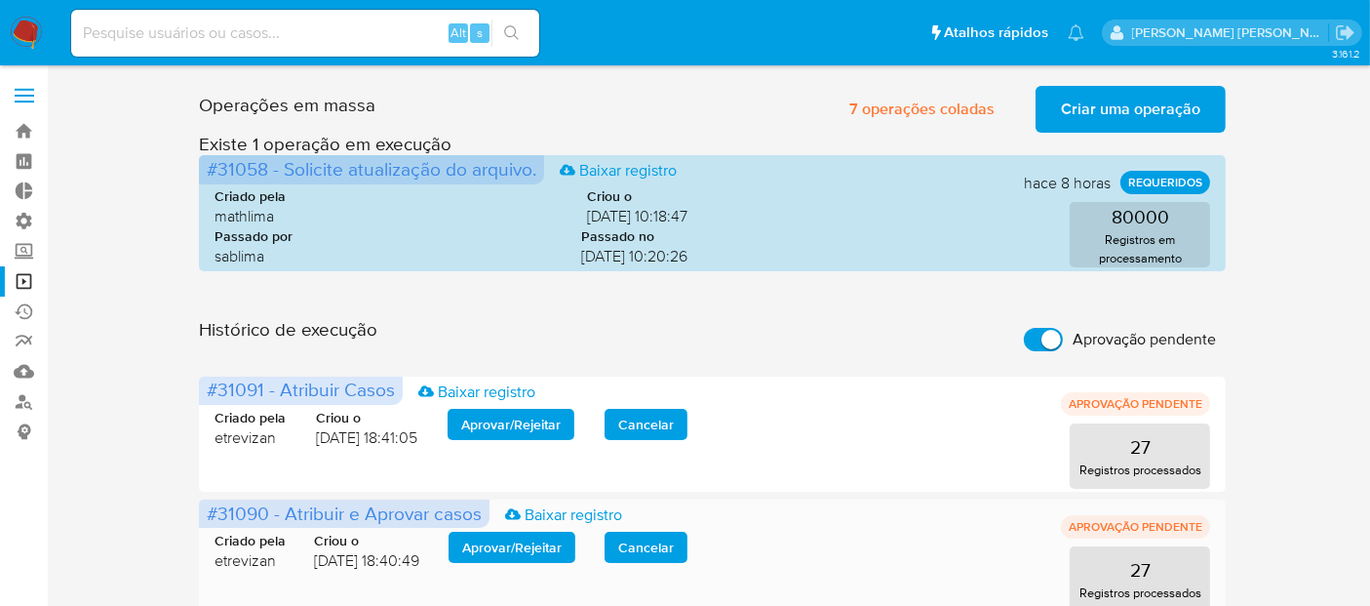
click at [562, 546] on span "Aprovar / Rejeitar" at bounding box center [511, 546] width 99 height 27
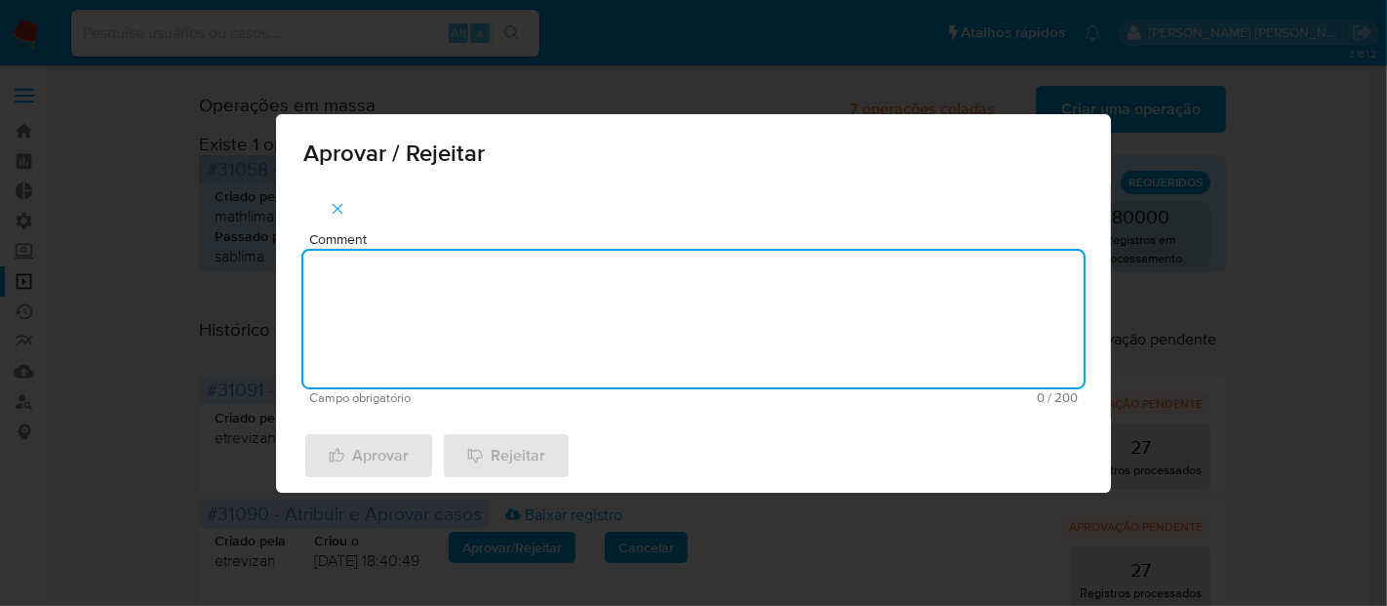
click at [660, 335] on textarea "Comment" at bounding box center [693, 319] width 780 height 137
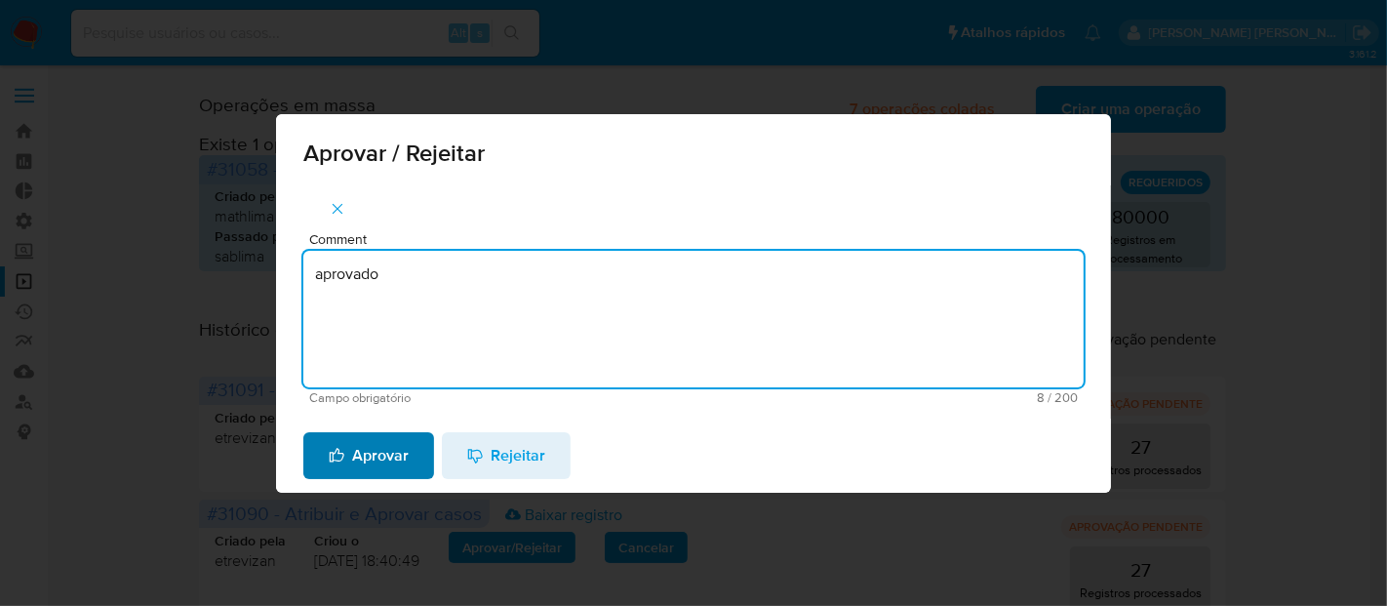
type textarea "aprovado"
click at [392, 441] on span "Aprovar" at bounding box center [369, 455] width 80 height 43
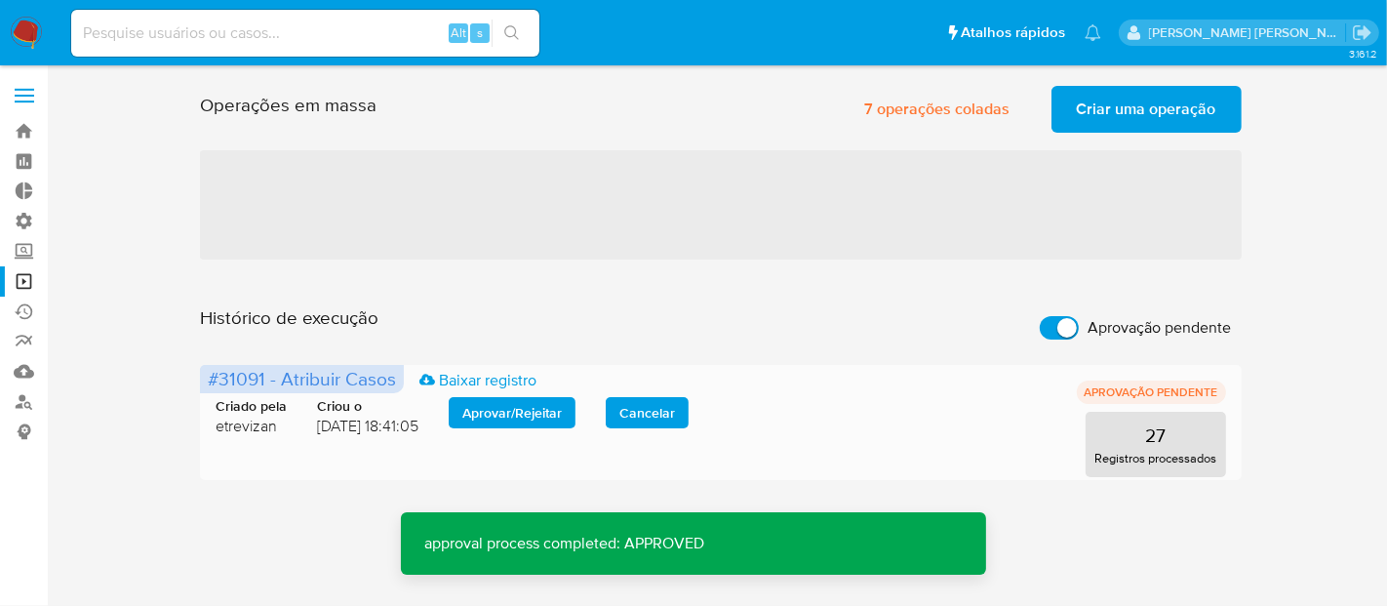
click at [507, 413] on span "Aprovar / Rejeitar" at bounding box center [511, 412] width 99 height 27
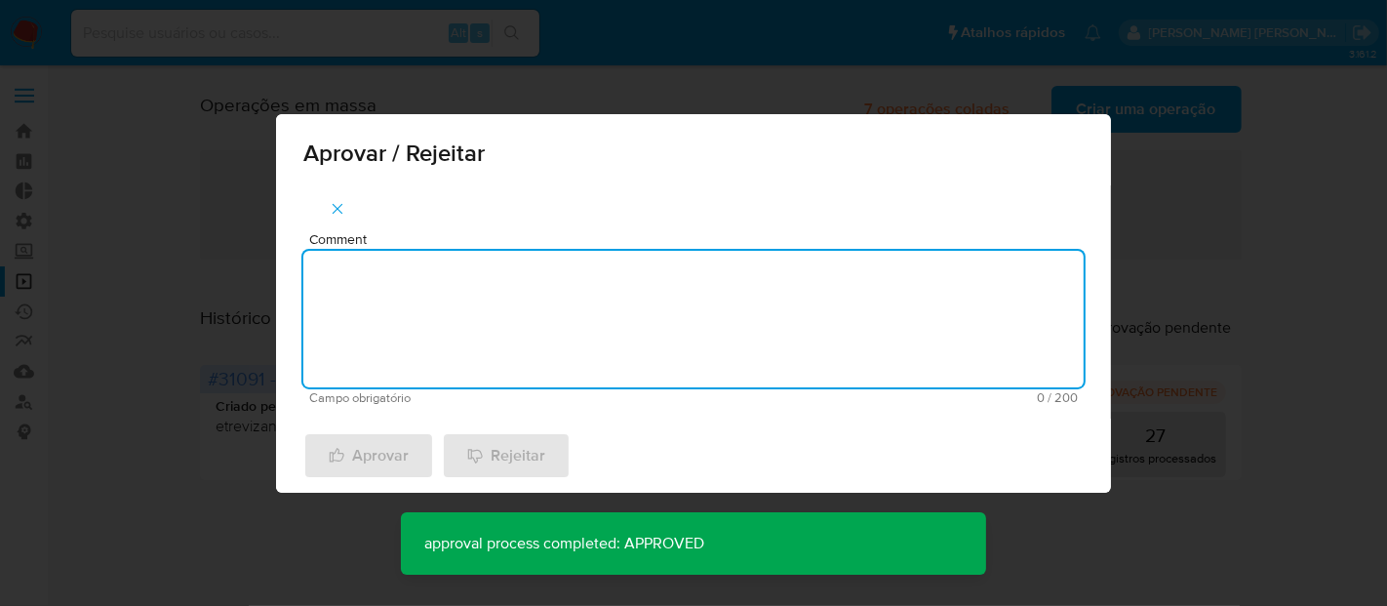
click at [516, 363] on textarea "Comment" at bounding box center [693, 319] width 780 height 137
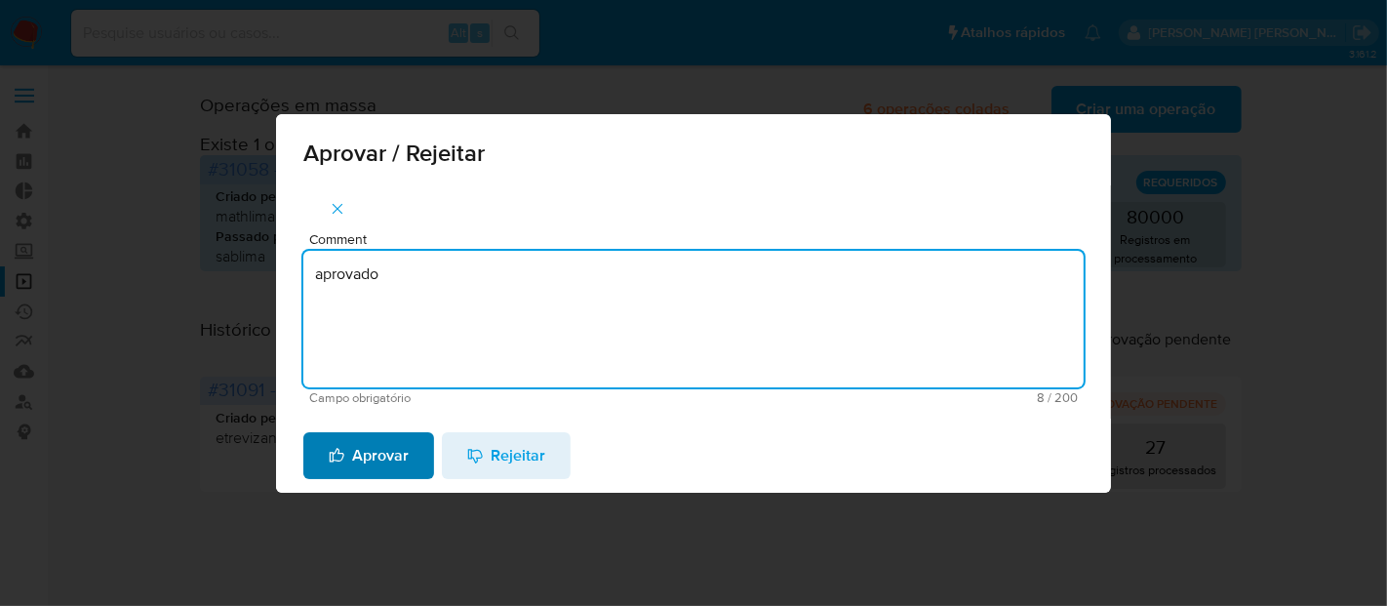
type textarea "aprovado"
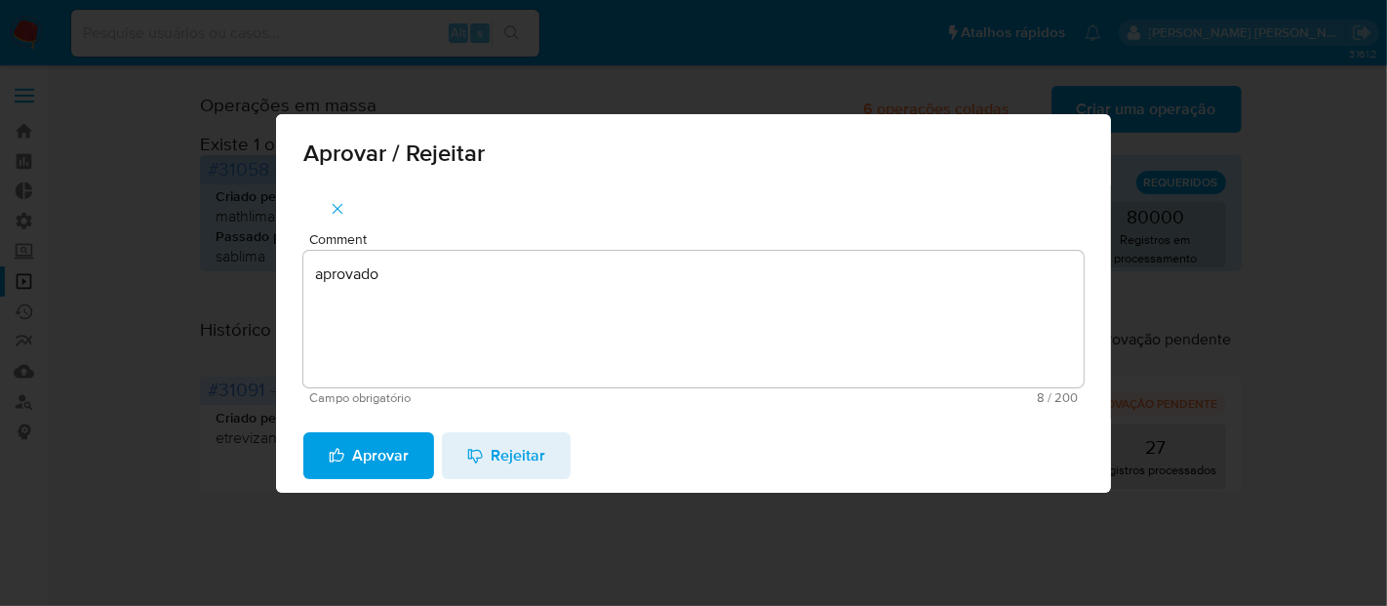
click at [387, 448] on span "Aprovar" at bounding box center [369, 455] width 80 height 43
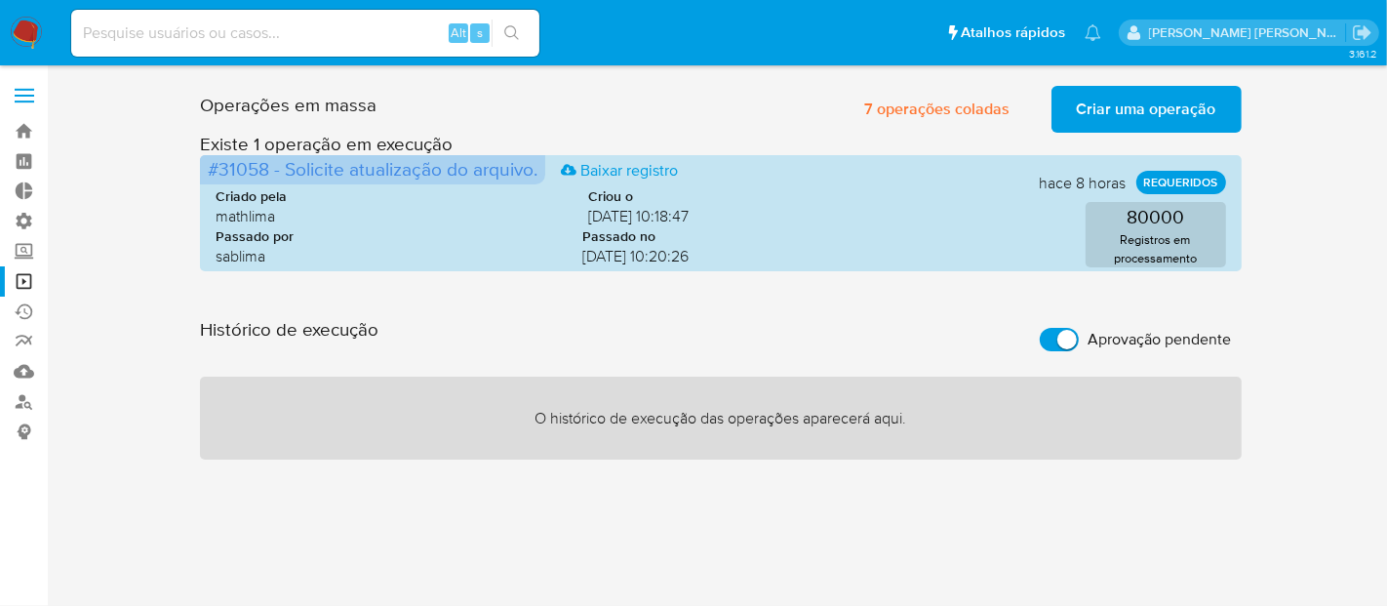
click at [1123, 335] on span "Aprovação pendente" at bounding box center [1159, 340] width 143 height 20
click at [1079, 335] on input "Aprovação pendente" at bounding box center [1059, 339] width 39 height 23
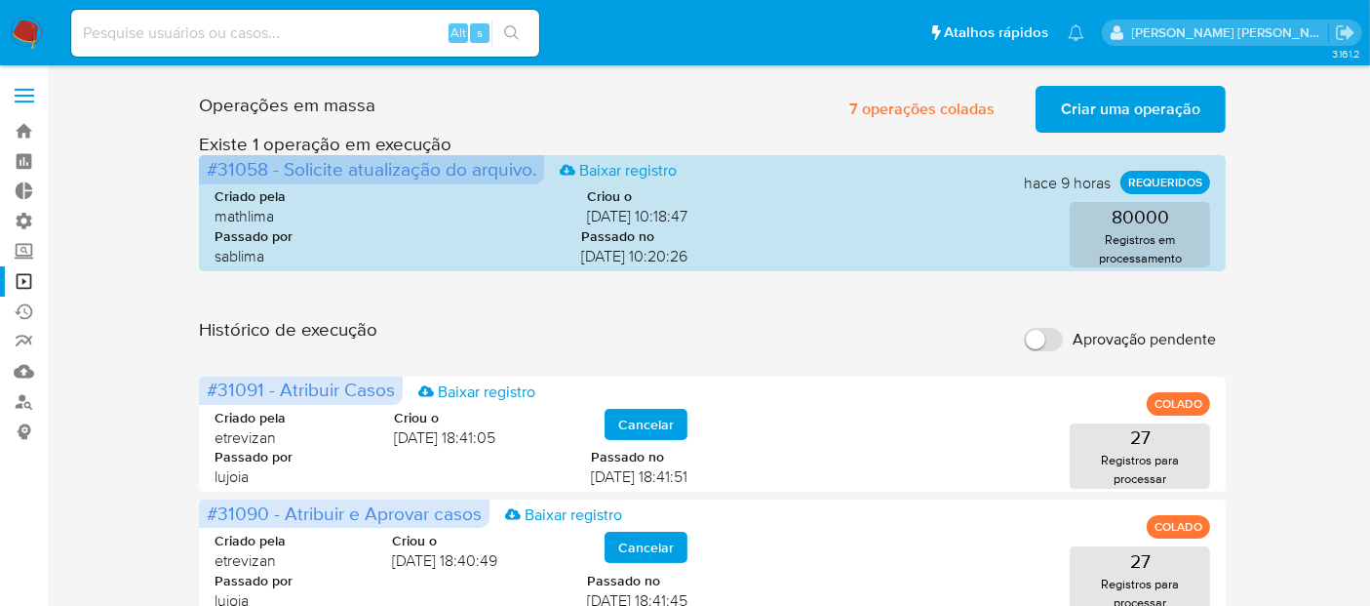
click at [1147, 343] on span "Aprovação pendente" at bounding box center [1144, 340] width 143 height 20
click at [1063, 343] on input "Aprovação pendente" at bounding box center [1043, 339] width 39 height 23
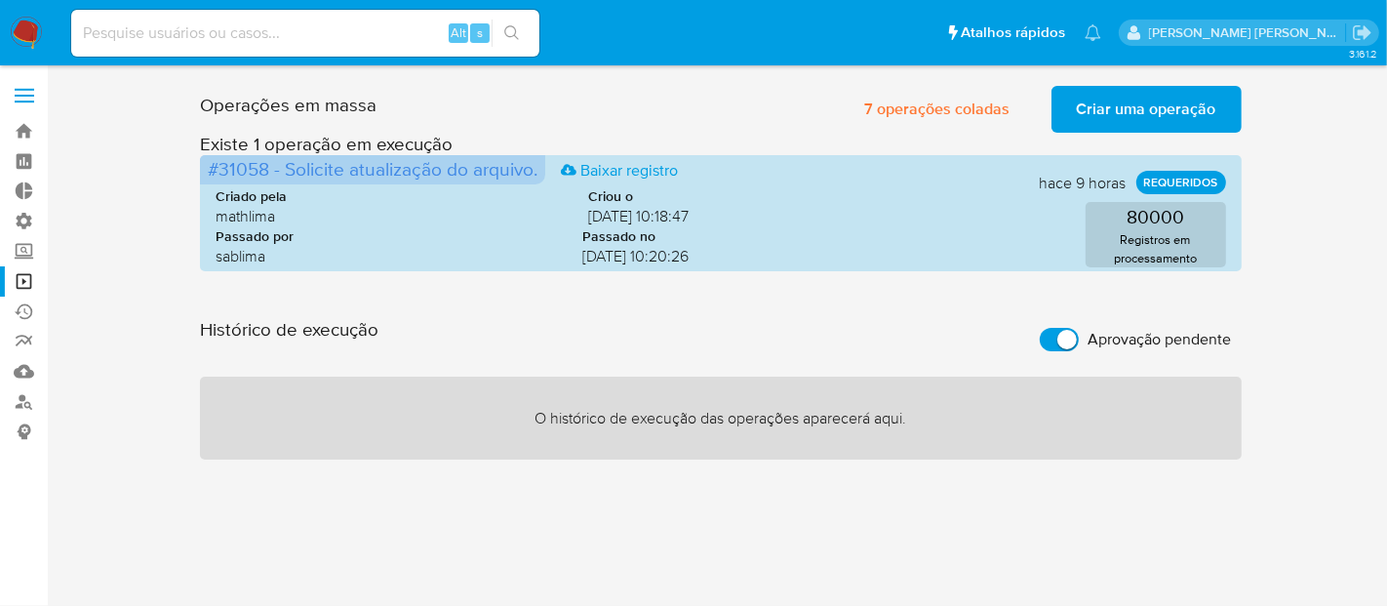
click at [1147, 343] on span "Aprovação pendente" at bounding box center [1159, 340] width 143 height 20
click at [1079, 343] on input "Aprovação pendente" at bounding box center [1059, 339] width 39 height 23
checkbox input "false"
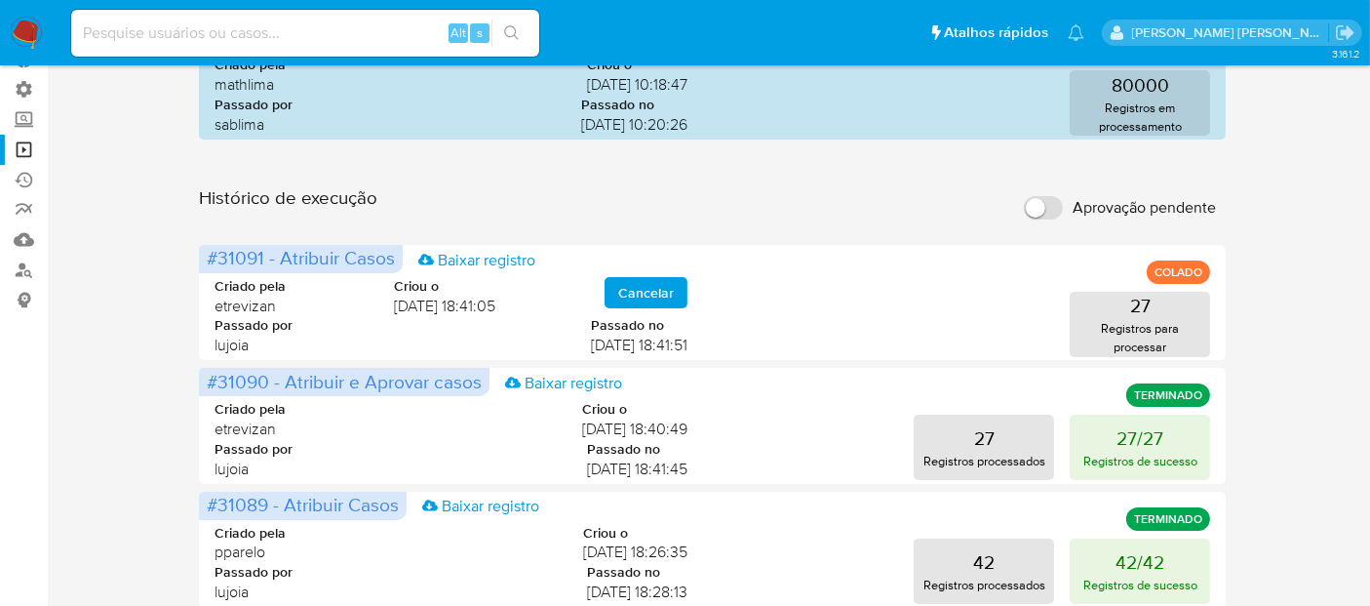
scroll to position [99, 0]
